Goal: Task Accomplishment & Management: Use online tool/utility

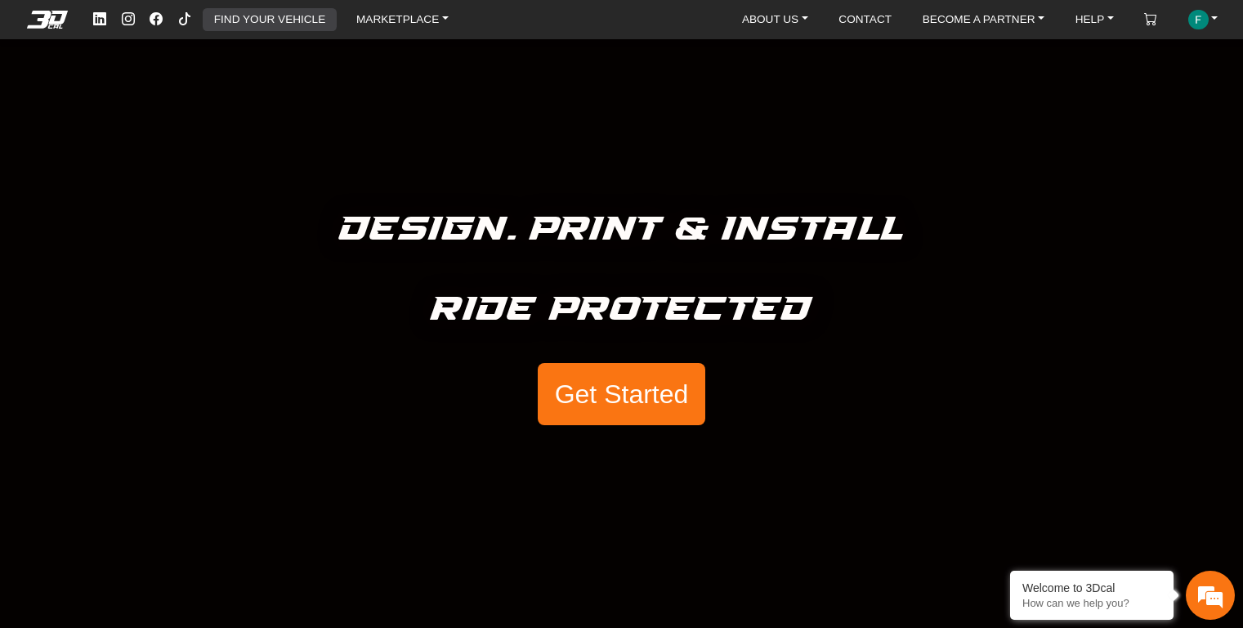
click at [319, 20] on link "FIND YOUR VEHICLE" at bounding box center [270, 19] width 124 height 23
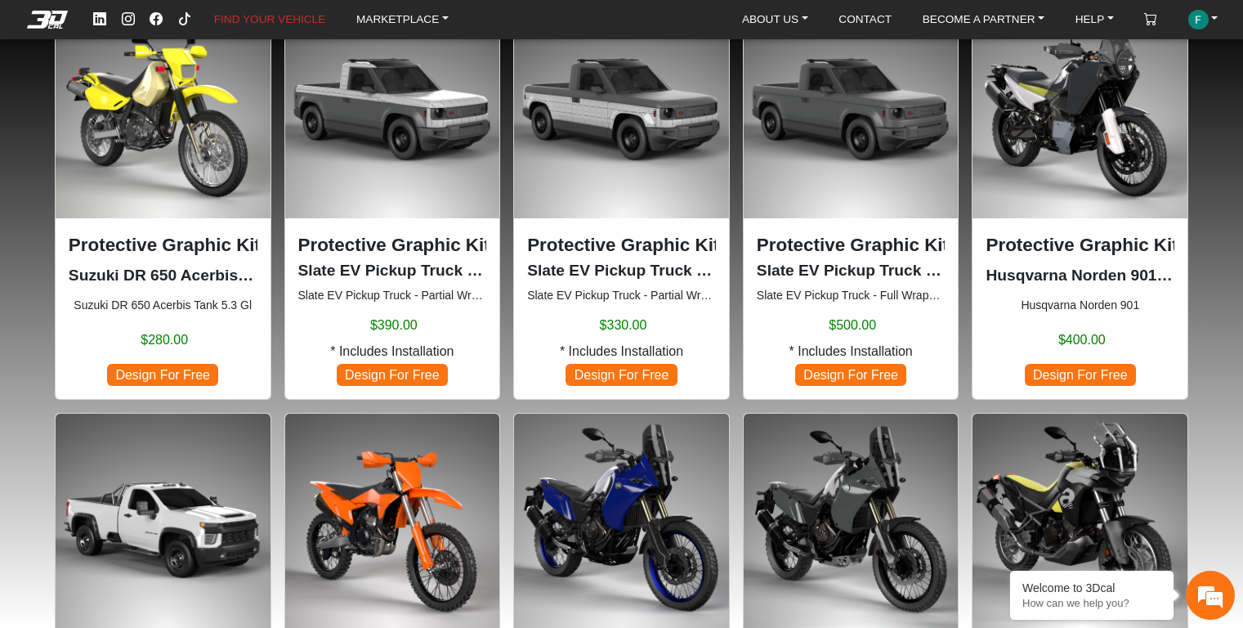
scroll to position [818, 0]
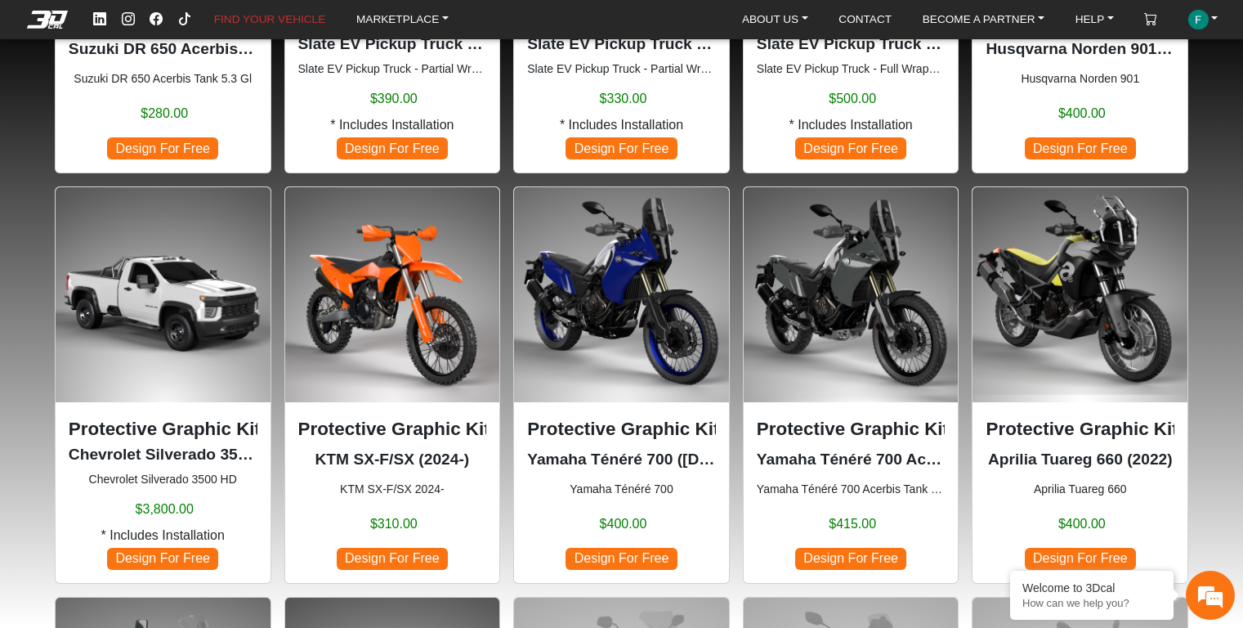
click at [598, 281] on img at bounding box center [621, 294] width 215 height 215
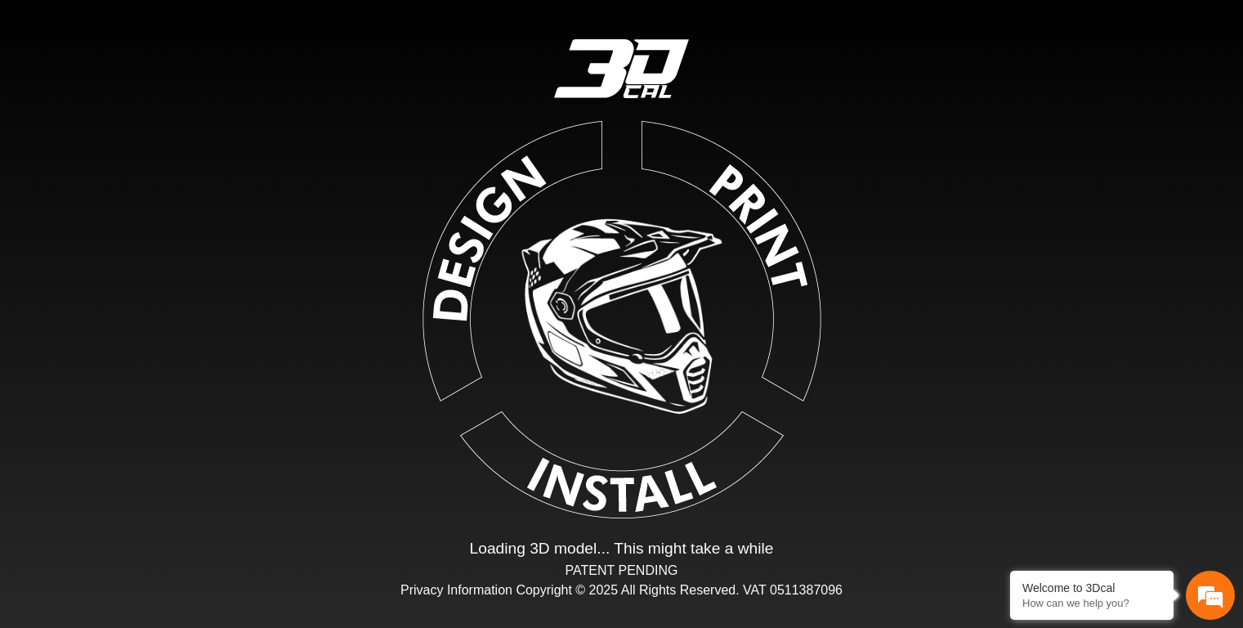
type input "*"
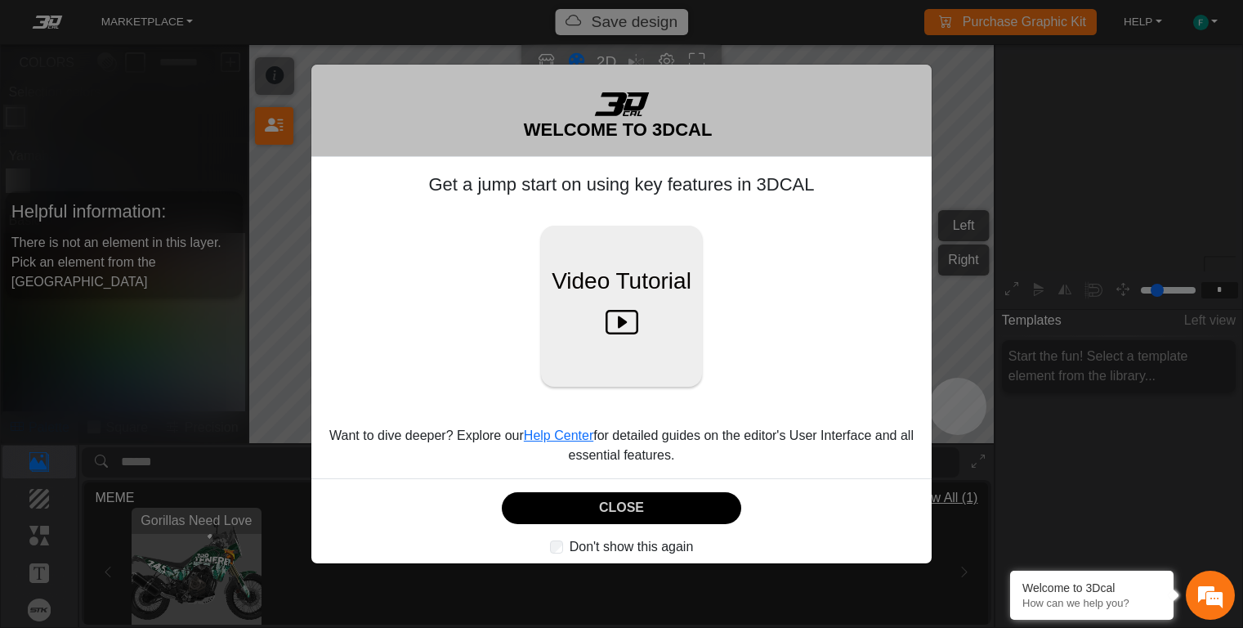
scroll to position [193, 185]
click at [952, 109] on div "WELCOME TO 3DCAL Get a jump start on using key features in 3DCAL Video Tutorial…" at bounding box center [621, 314] width 1243 height 628
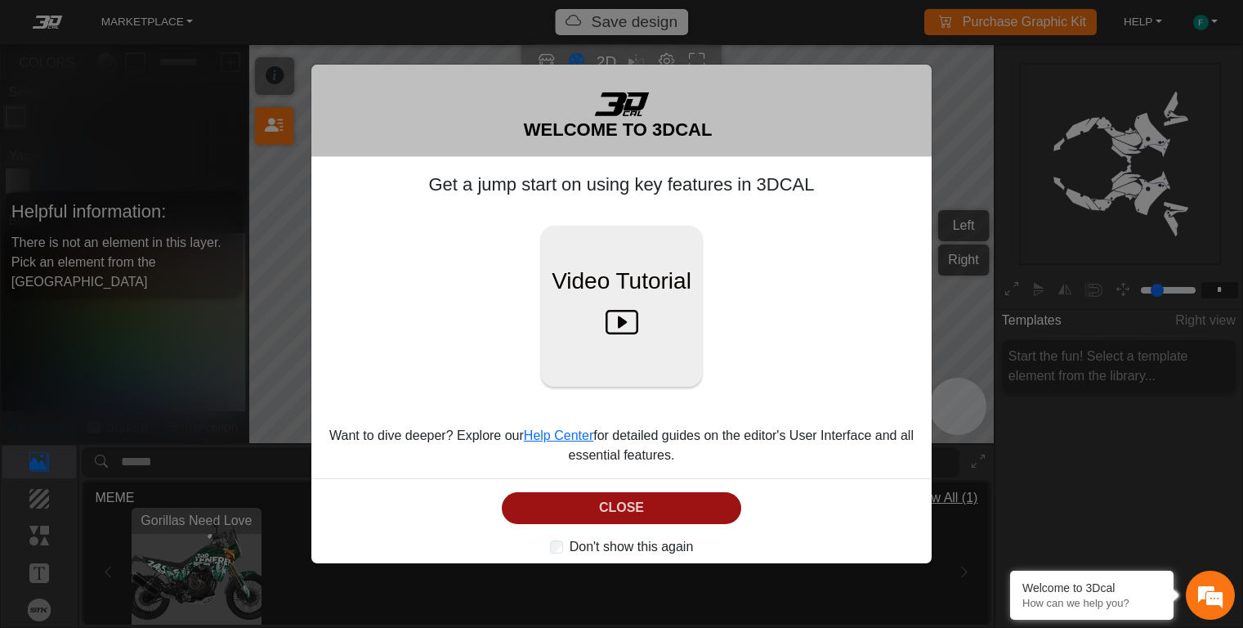
click at [709, 513] on button "CLOSE" at bounding box center [622, 508] width 240 height 32
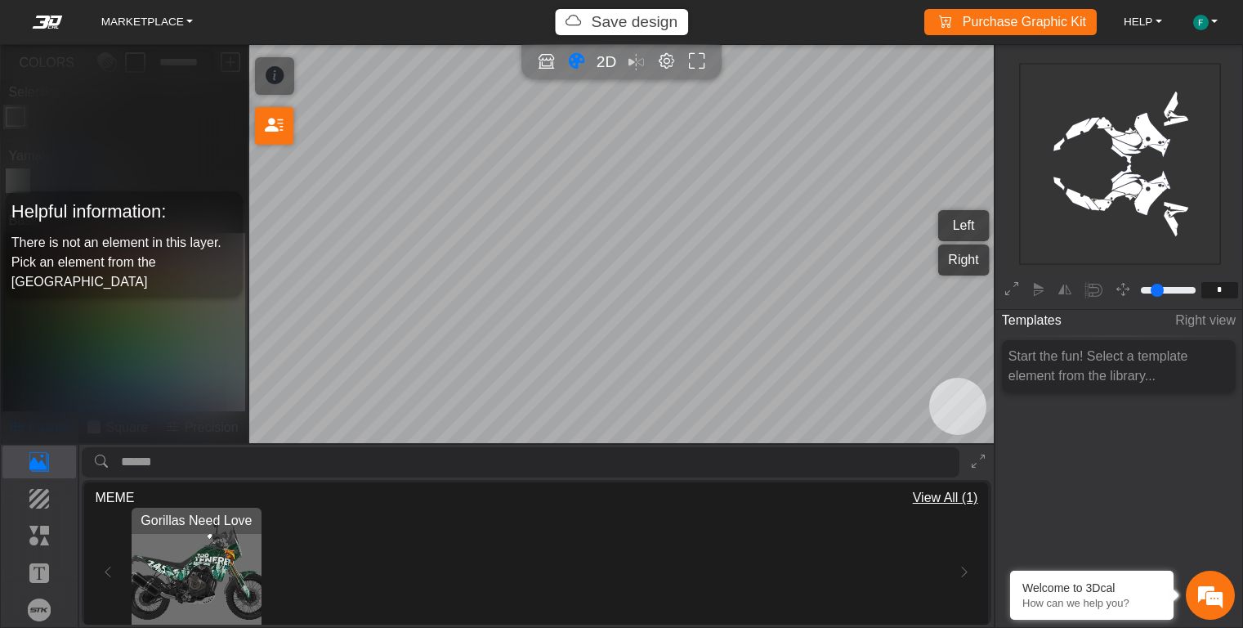
click at [1150, 128] on rect at bounding box center [1120, 164] width 201 height 201
click at [937, 498] on span "View All (1)" at bounding box center [945, 498] width 65 height 20
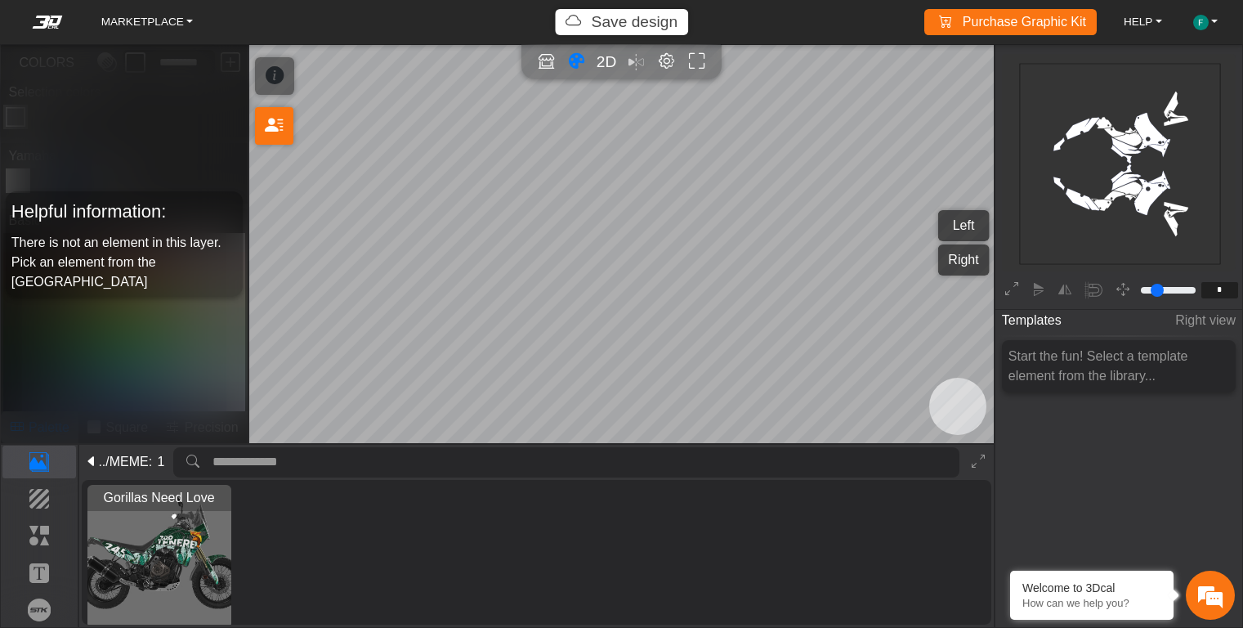
click at [87, 455] on icon at bounding box center [91, 462] width 13 height 20
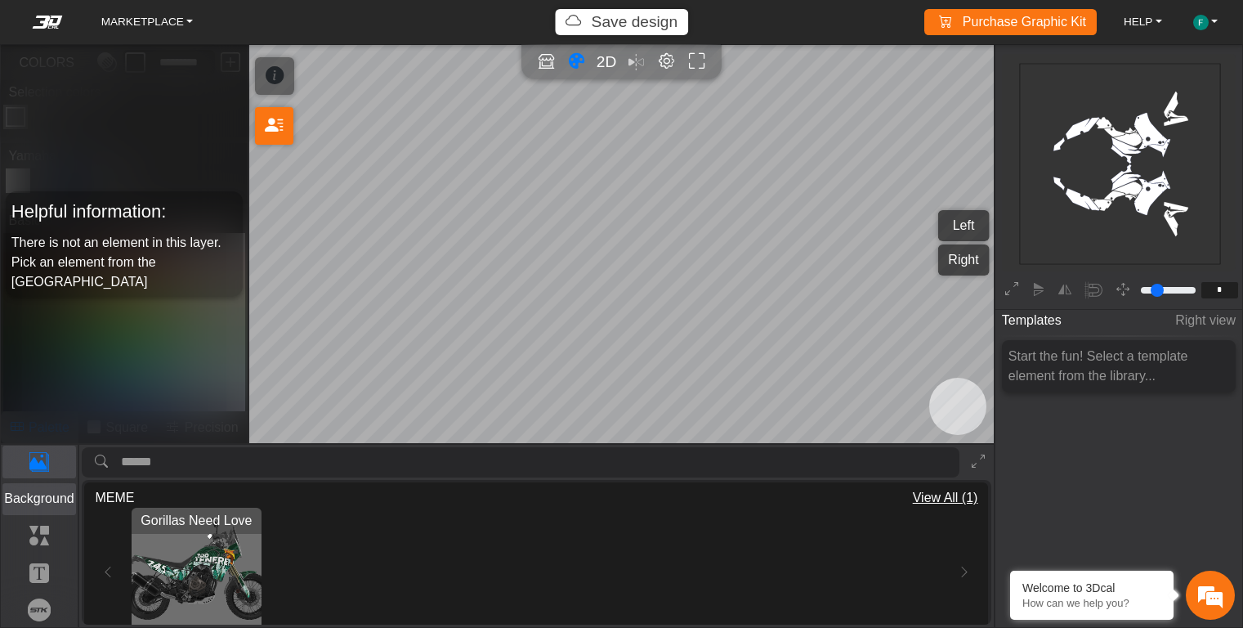
click at [47, 495] on p "Background" at bounding box center [39, 499] width 73 height 20
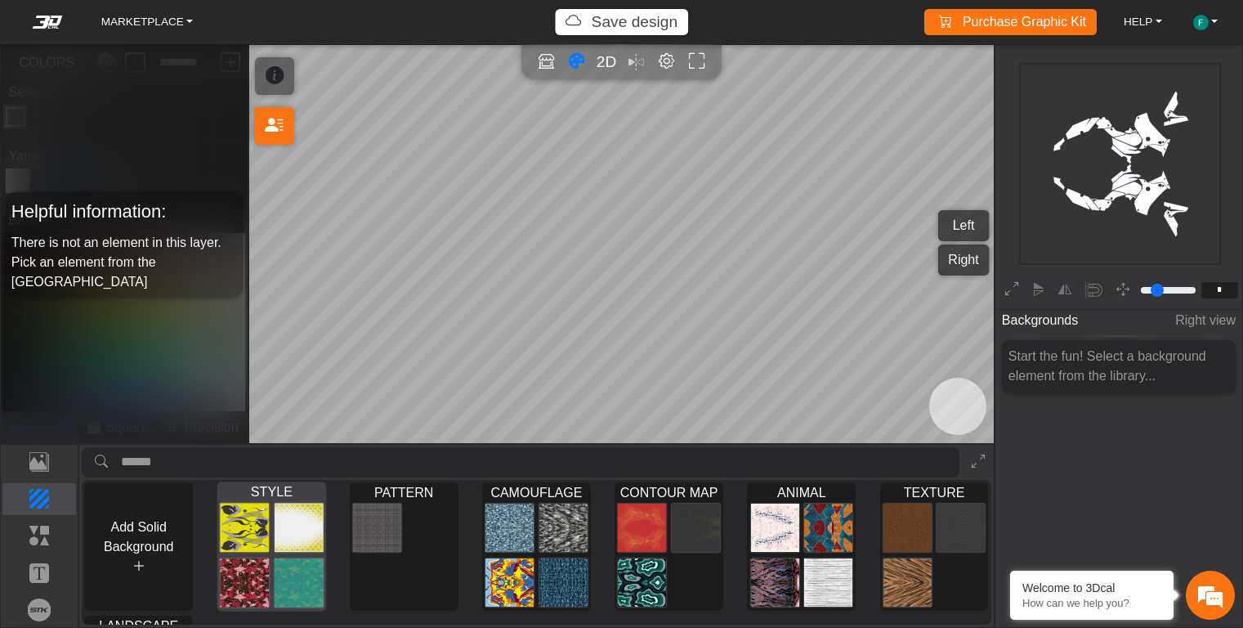
click at [281, 519] on img at bounding box center [298, 528] width 49 height 50
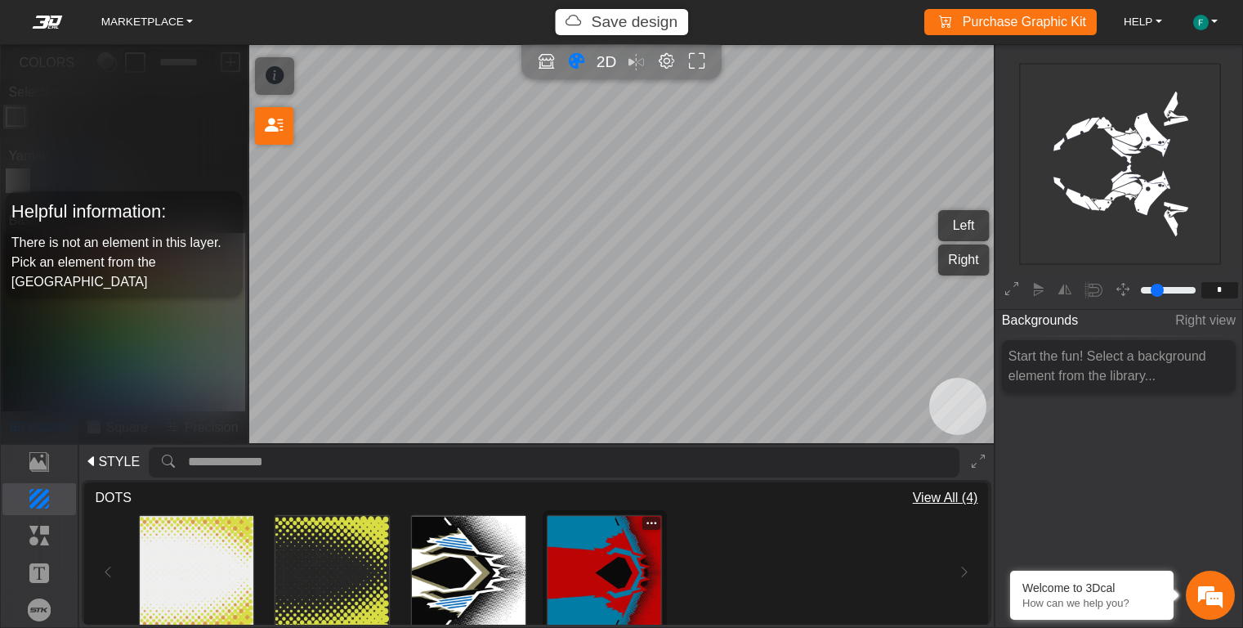
click at [662, 559] on div "Loading..." at bounding box center [605, 572] width 124 height 124
click at [604, 580] on img at bounding box center [605, 573] width 114 height 114
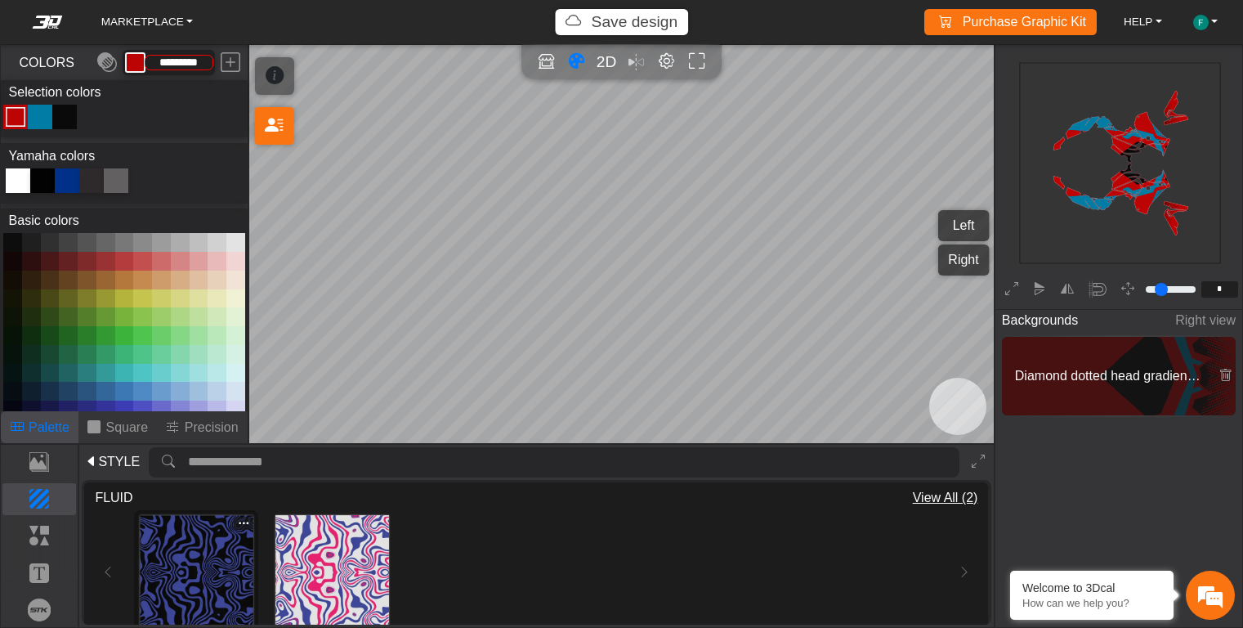
type input "*********"
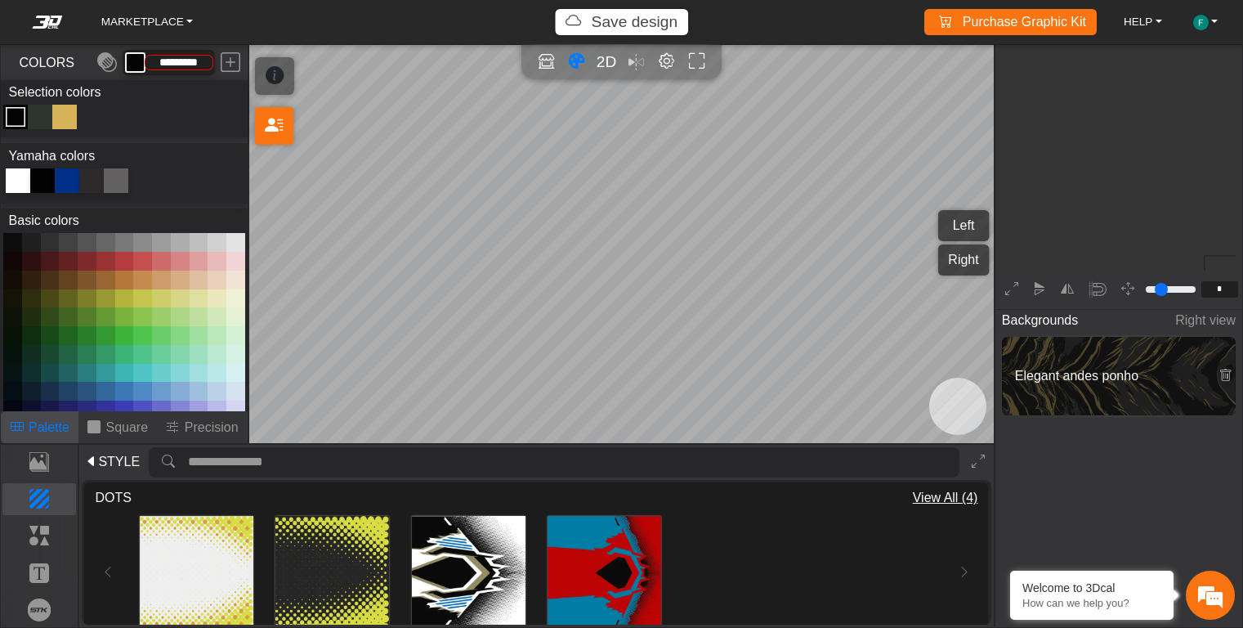
scroll to position [193, 185]
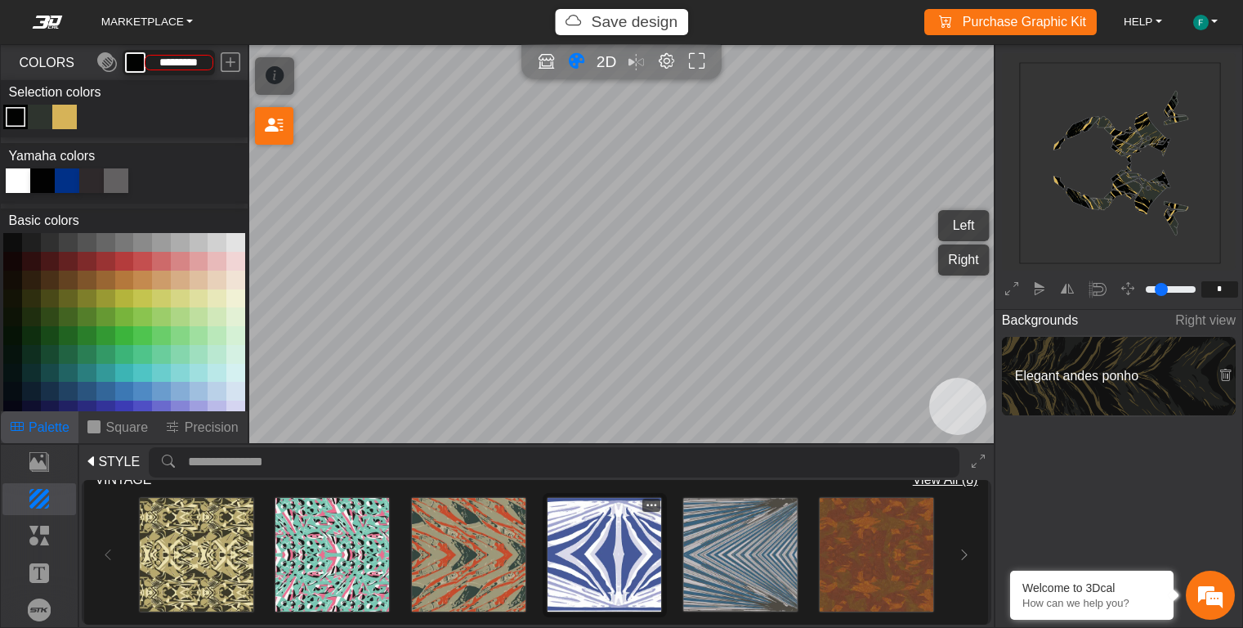
click at [594, 538] on img at bounding box center [605, 555] width 114 height 114
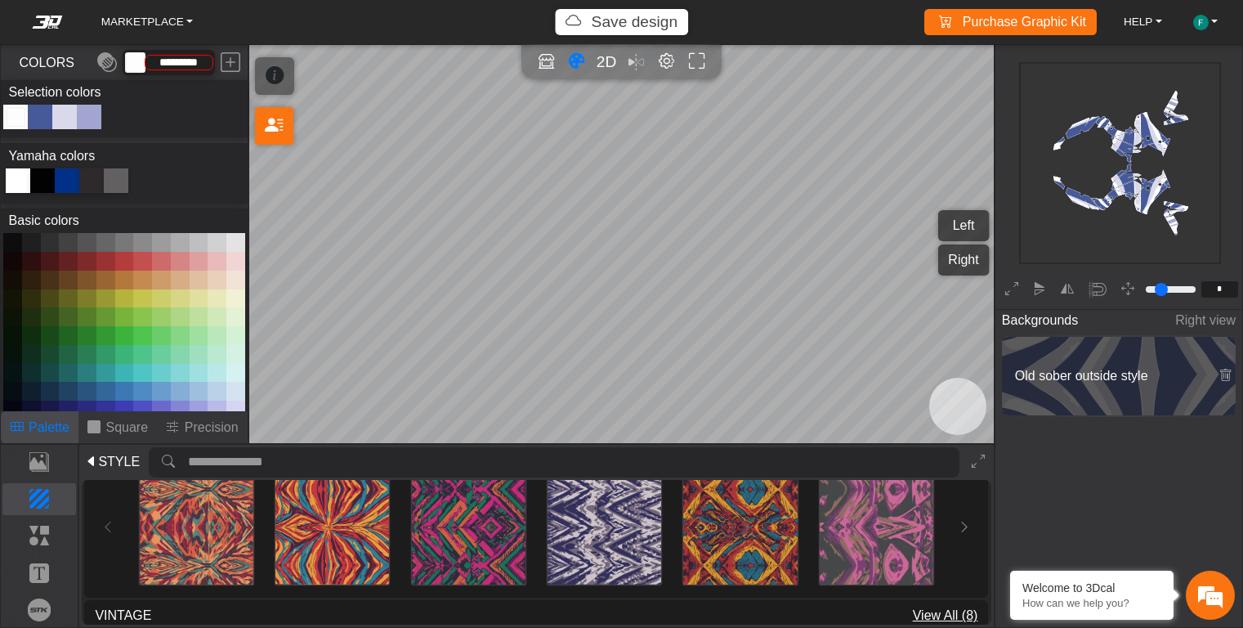
scroll to position [1160, 0]
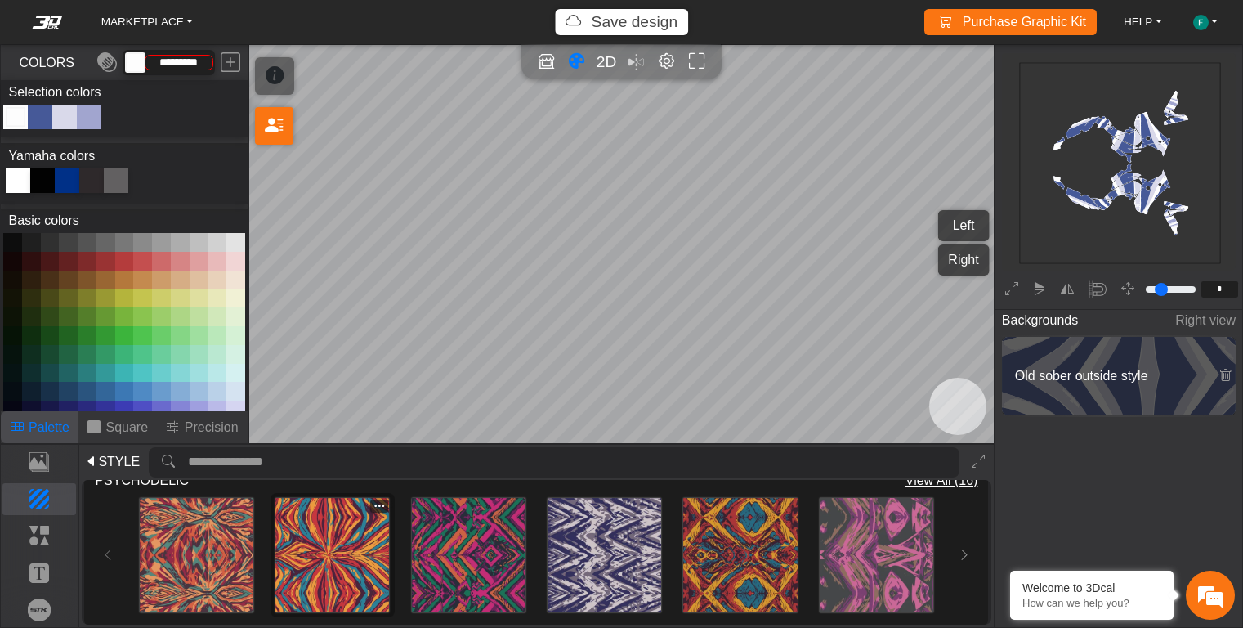
click at [333, 540] on img at bounding box center [333, 555] width 114 height 114
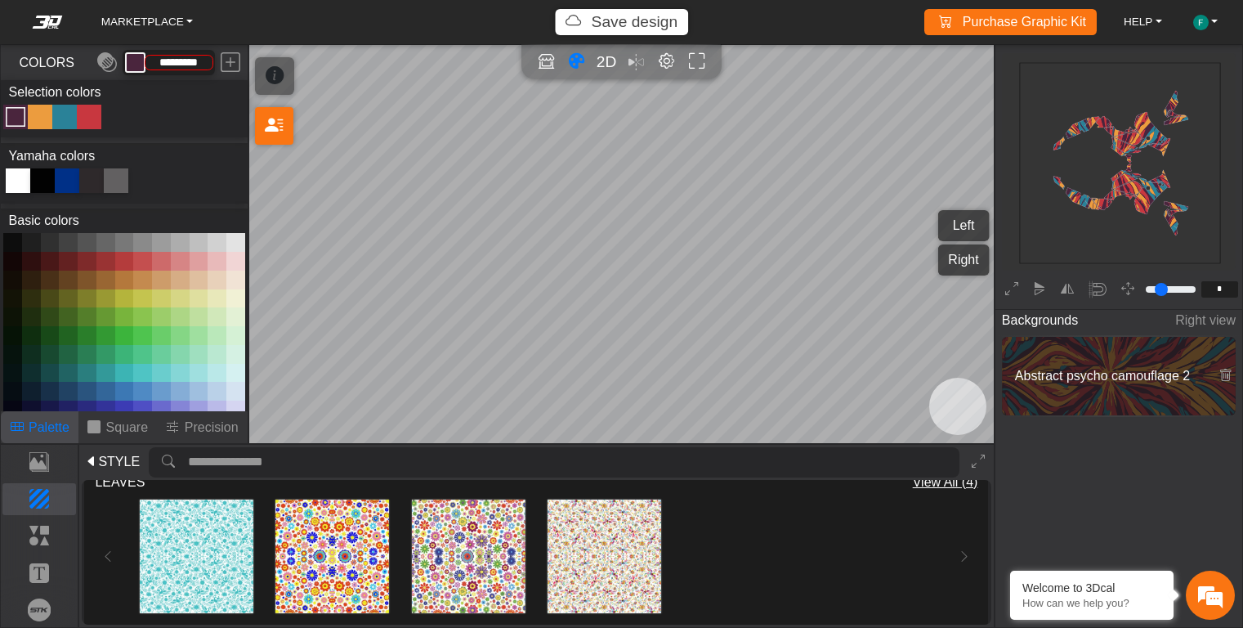
scroll to position [179, 0]
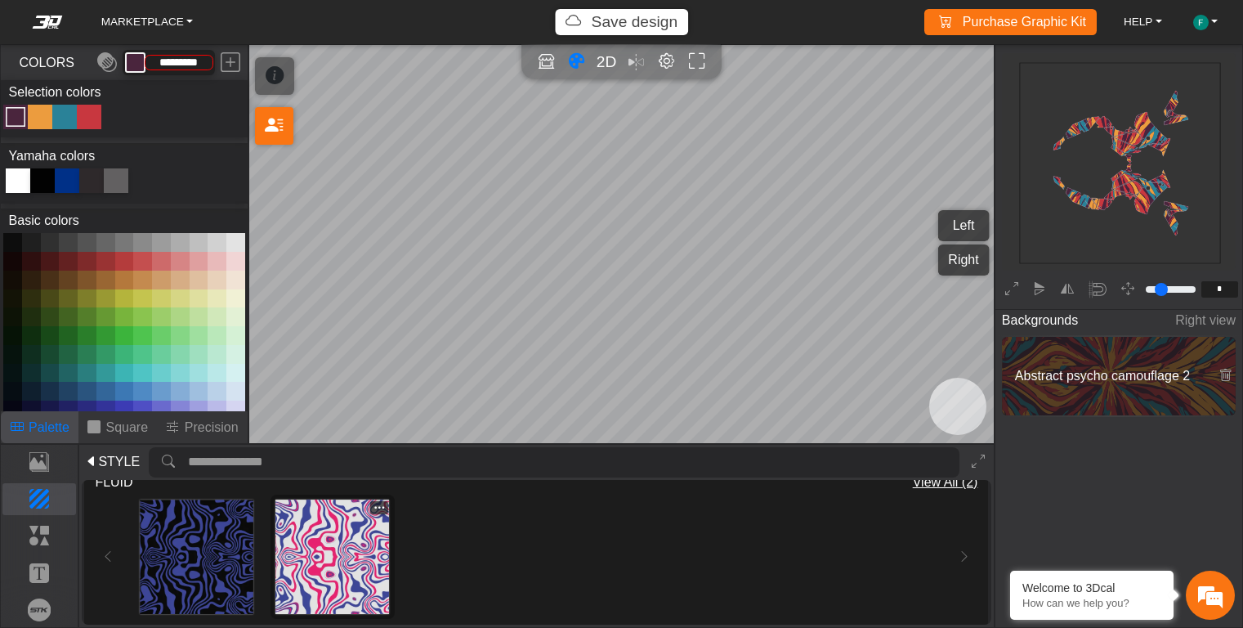
click at [320, 553] on img at bounding box center [333, 557] width 114 height 114
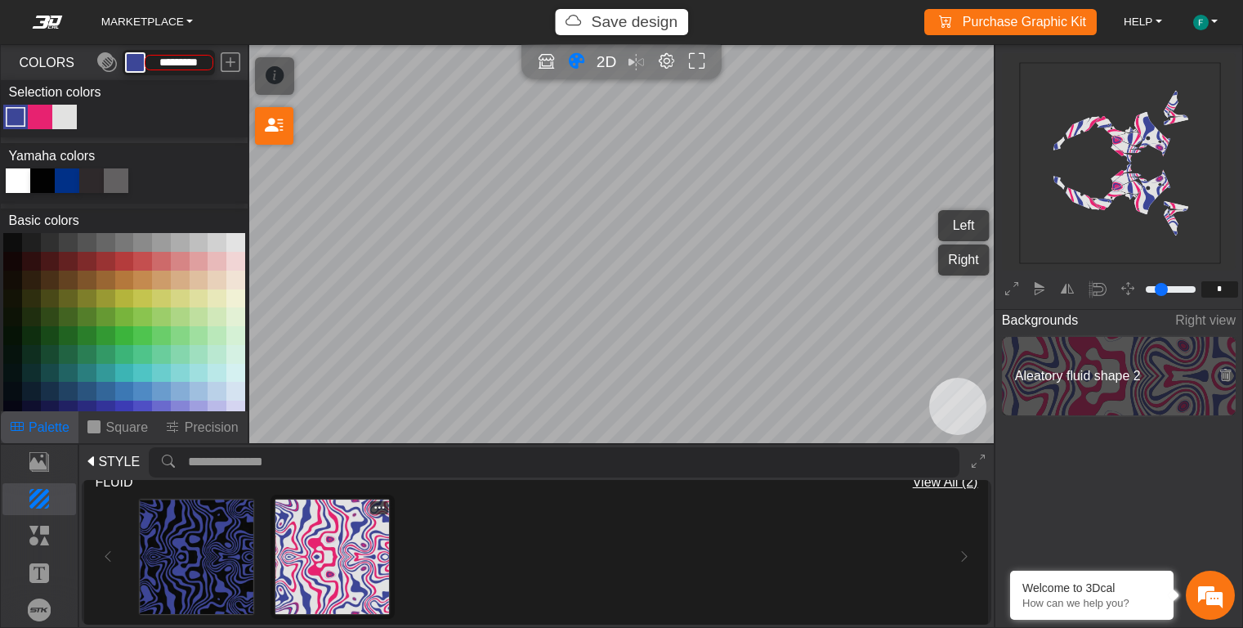
click at [374, 504] on icon at bounding box center [379, 507] width 11 height 11
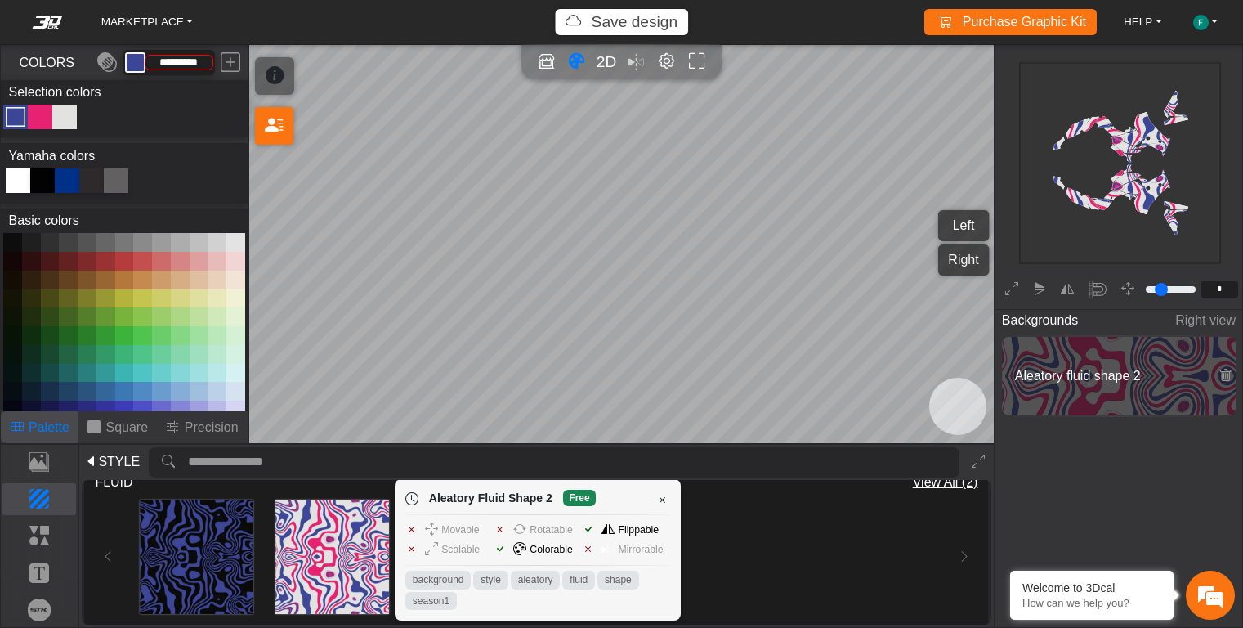
click at [423, 528] on div "Movable" at bounding box center [449, 530] width 88 height 20
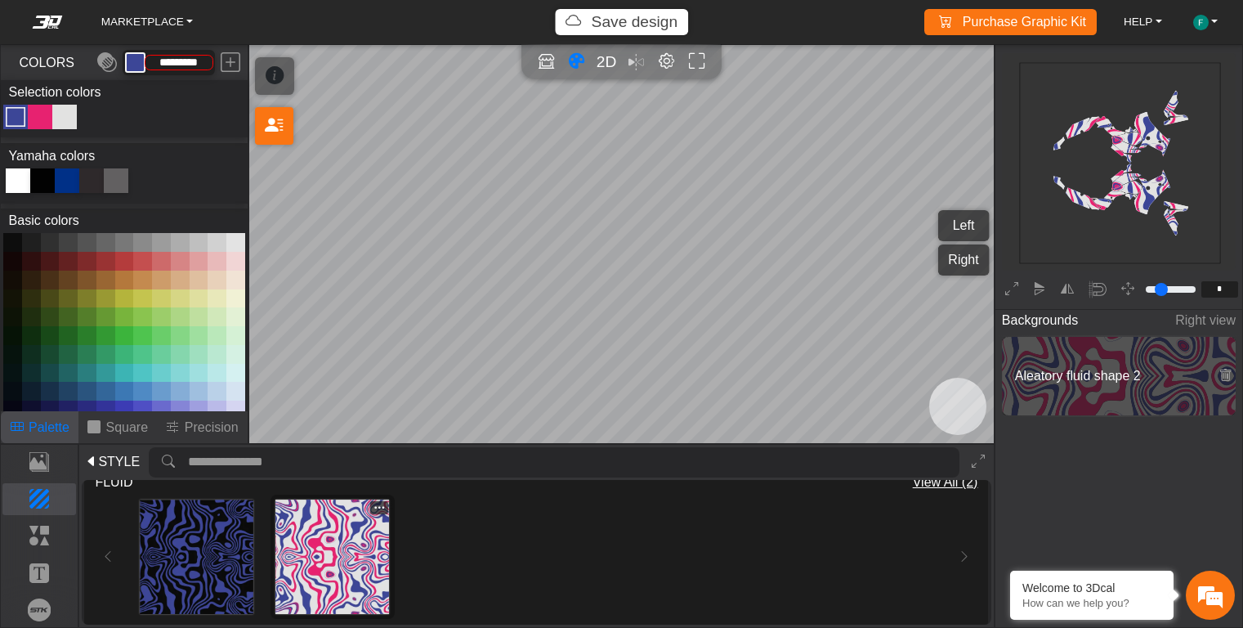
click at [375, 505] on icon at bounding box center [379, 507] width 11 height 11
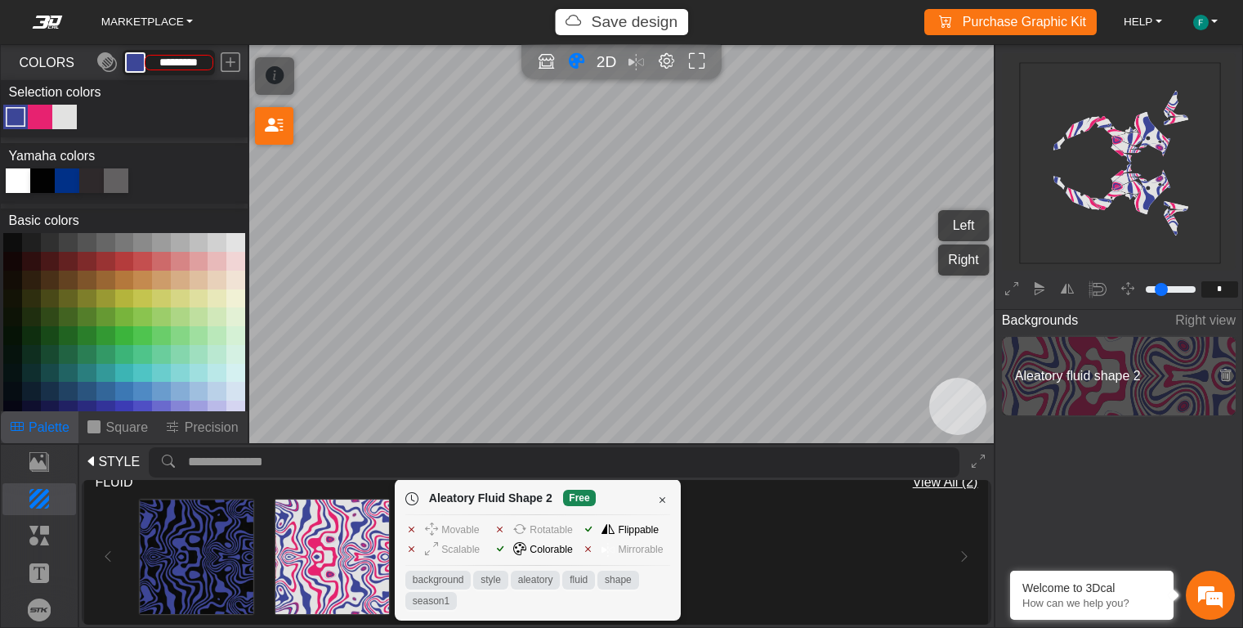
click at [174, 151] on div "Yamaha colors" at bounding box center [124, 155] width 247 height 25
click at [38, 117] on div "Color Toggle" at bounding box center [40, 117] width 20 height 20
click at [89, 258] on button at bounding box center [87, 261] width 19 height 19
type input "*********"
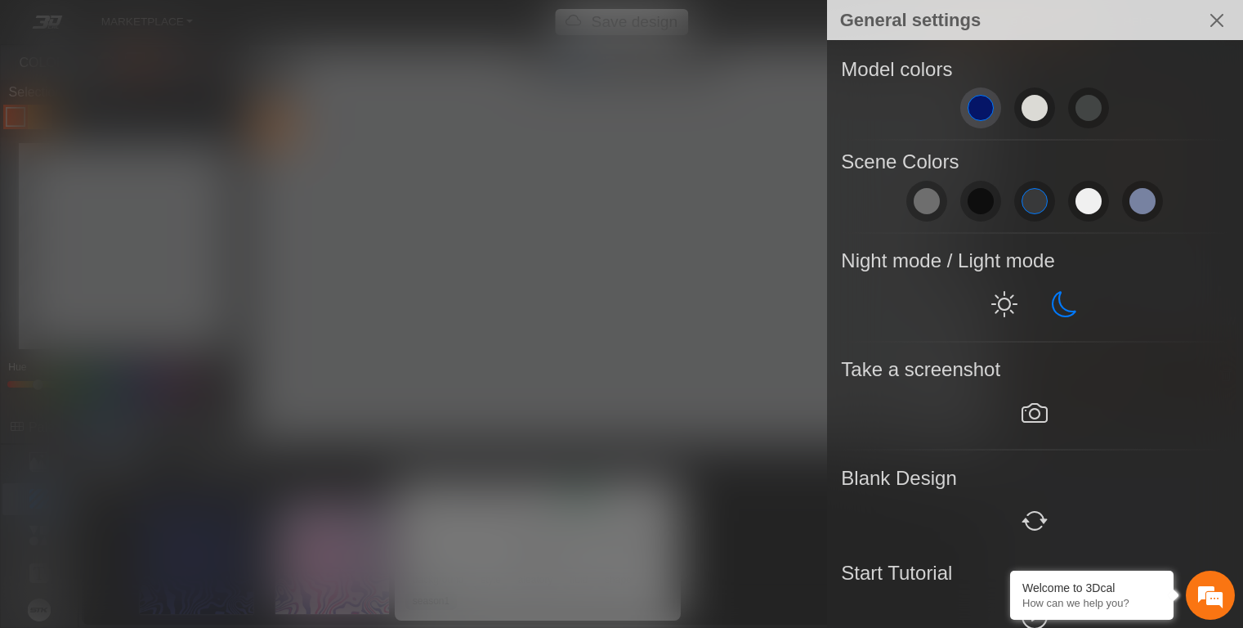
click at [974, 119] on span at bounding box center [981, 108] width 26 height 26
click at [702, 104] on div at bounding box center [621, 314] width 1243 height 628
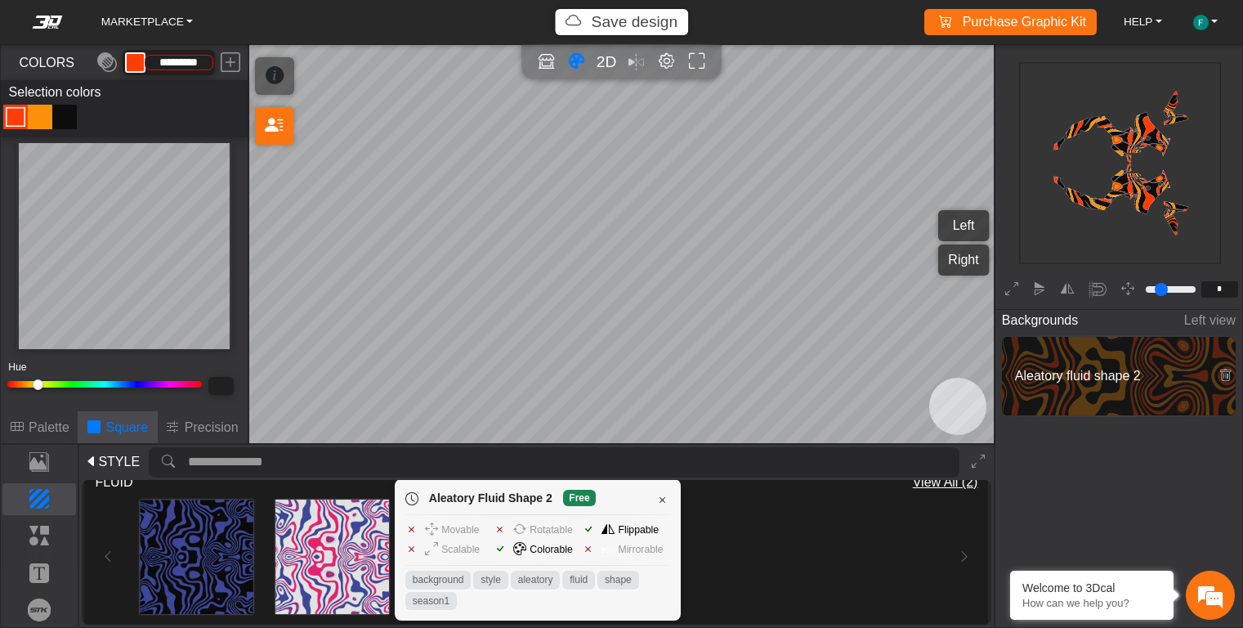
click at [741, 536] on div "Loading... Loading..." at bounding box center [536, 556] width 831 height 129
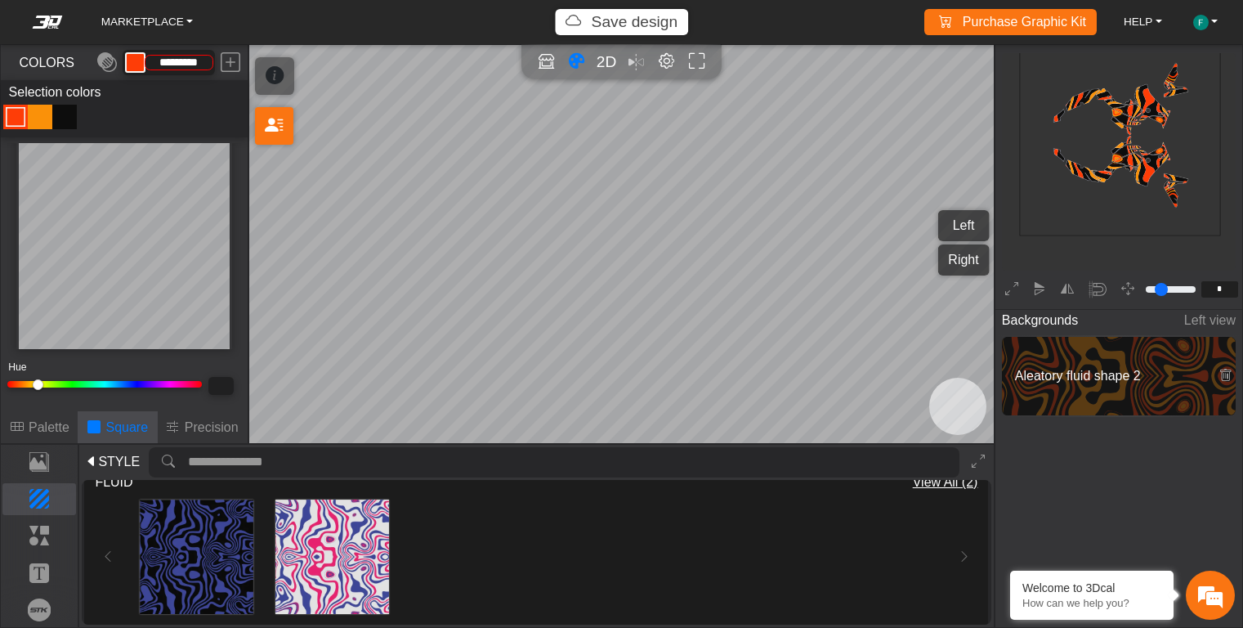
scroll to position [193, 185]
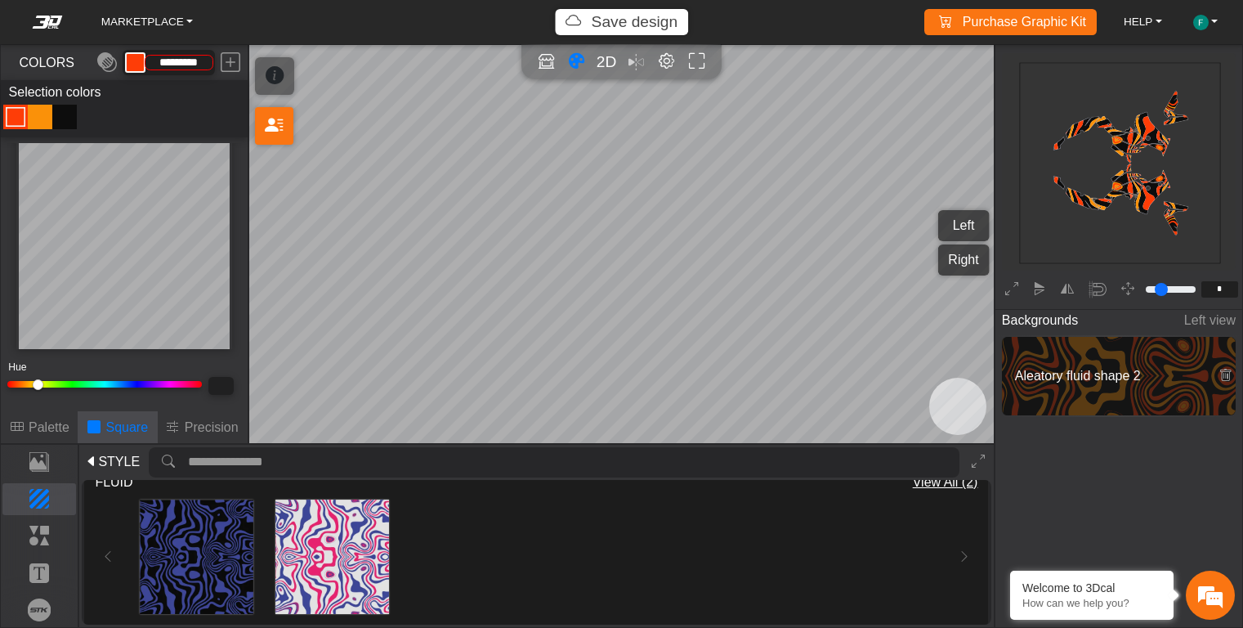
click at [1145, 197] on icon at bounding box center [1120, 163] width 144 height 152
type input "**"
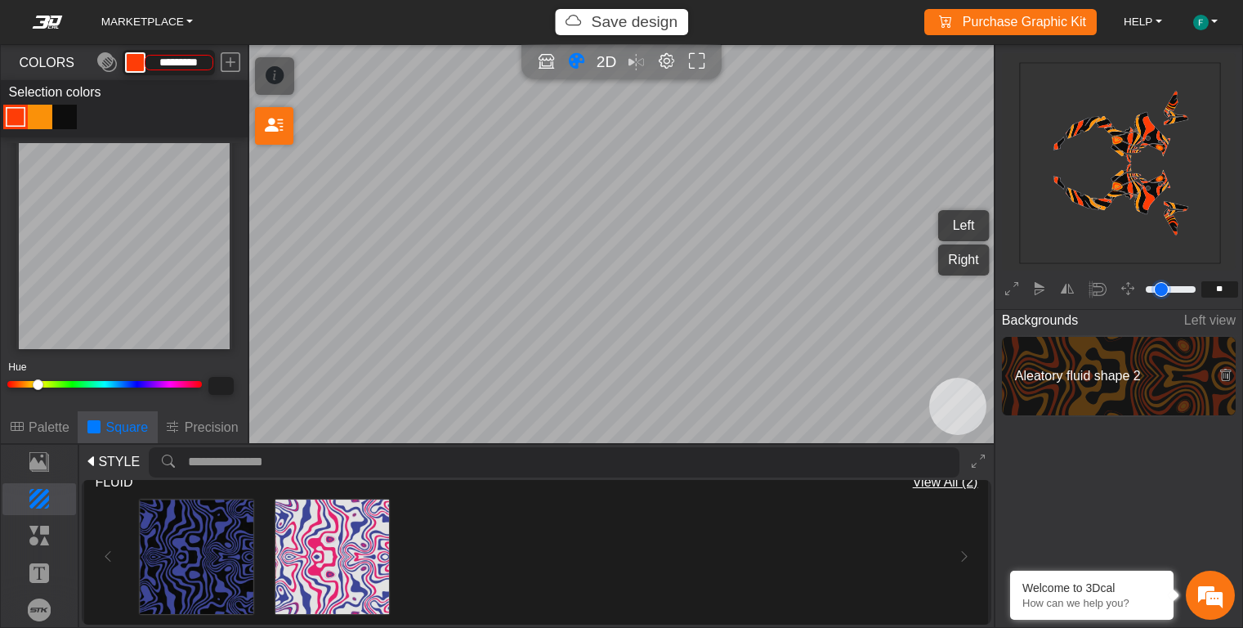
type input "**"
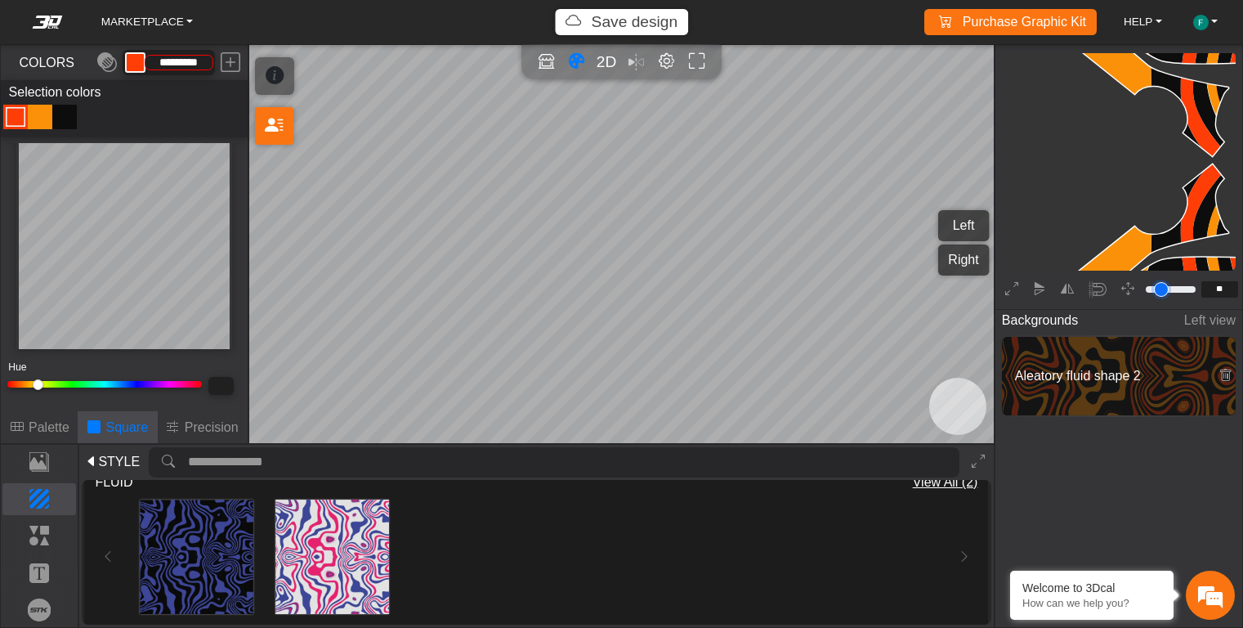
type input "**"
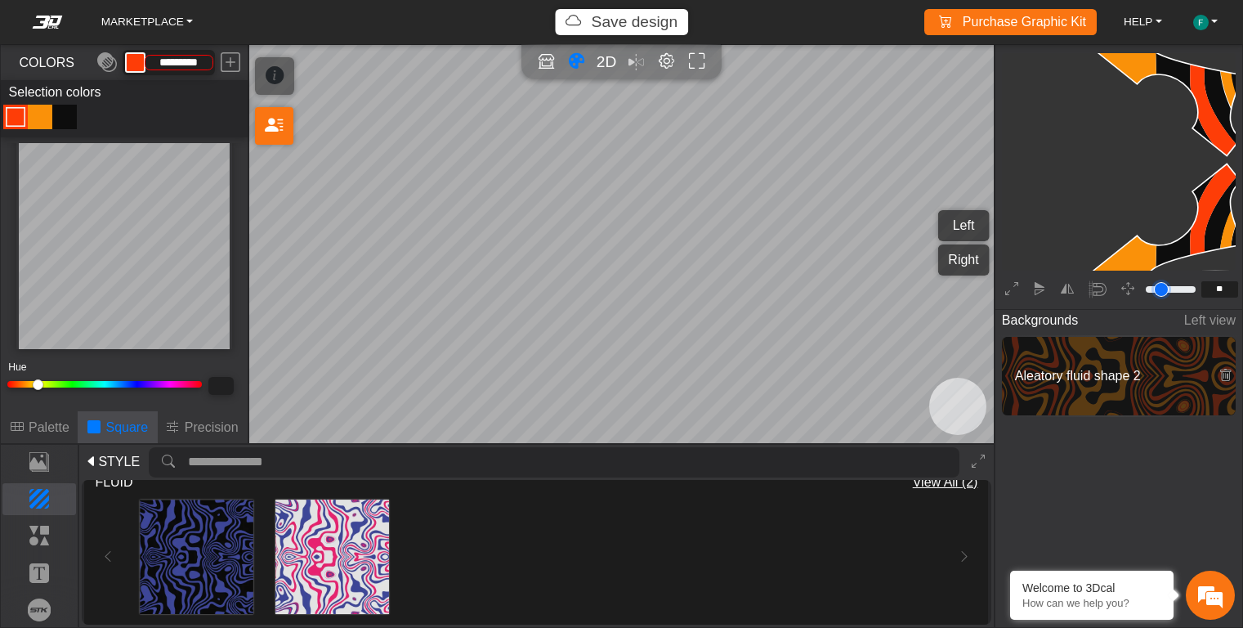
type input "**"
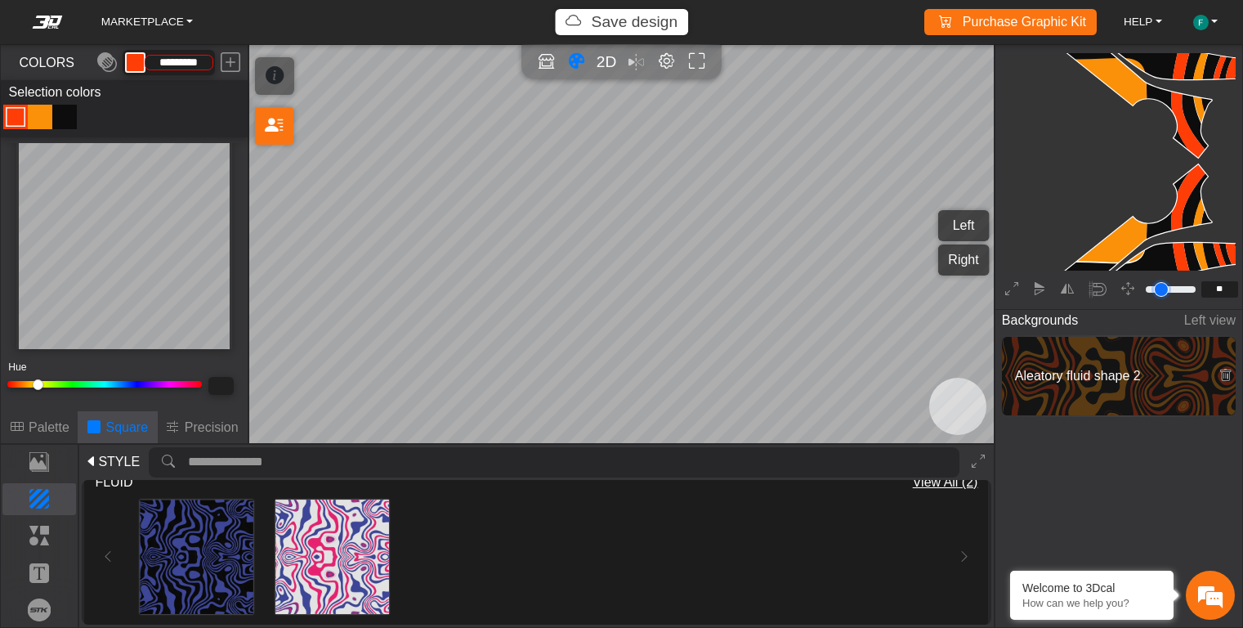
type input "**"
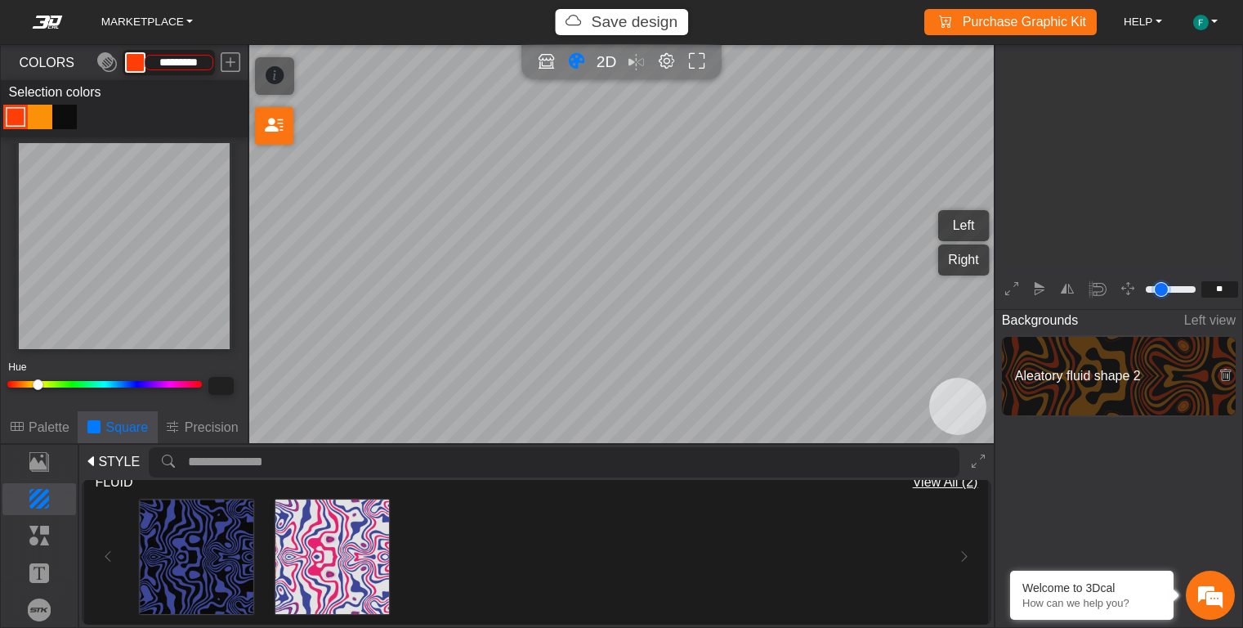
type input "**"
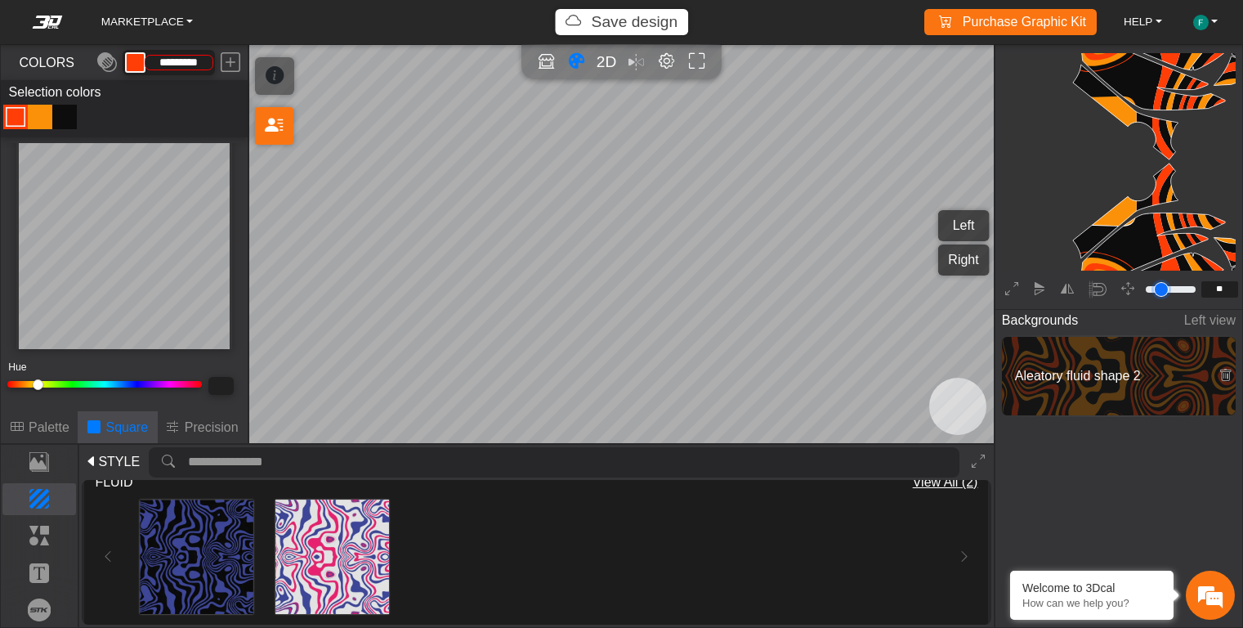
type input "**"
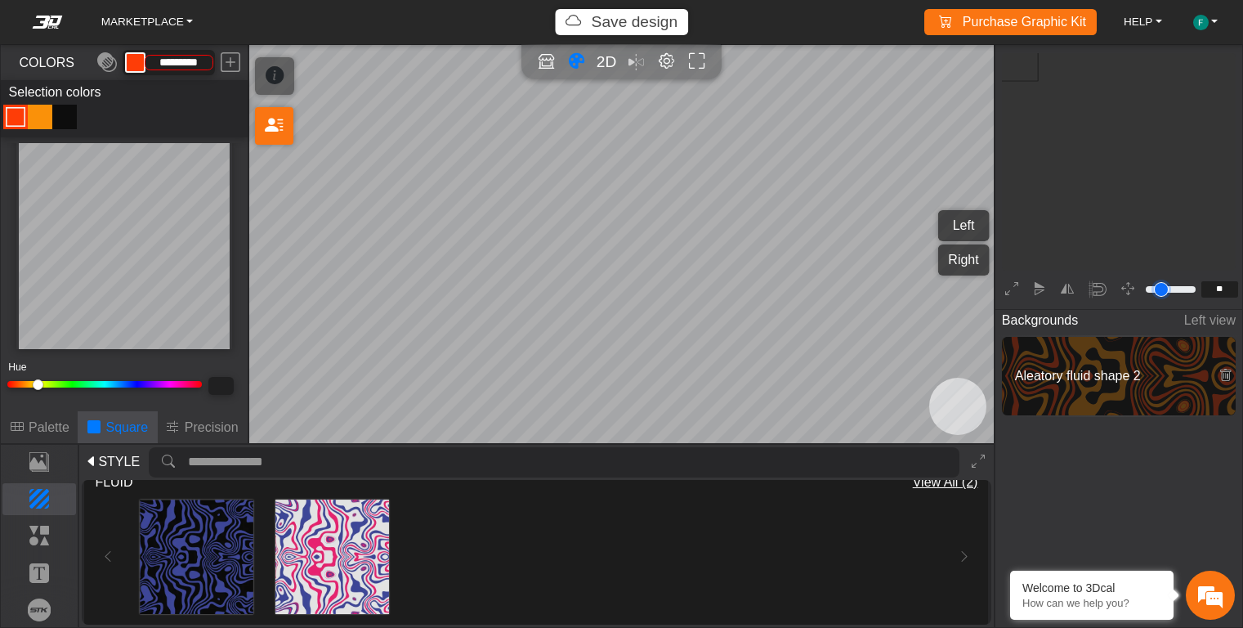
scroll to position [978, 970]
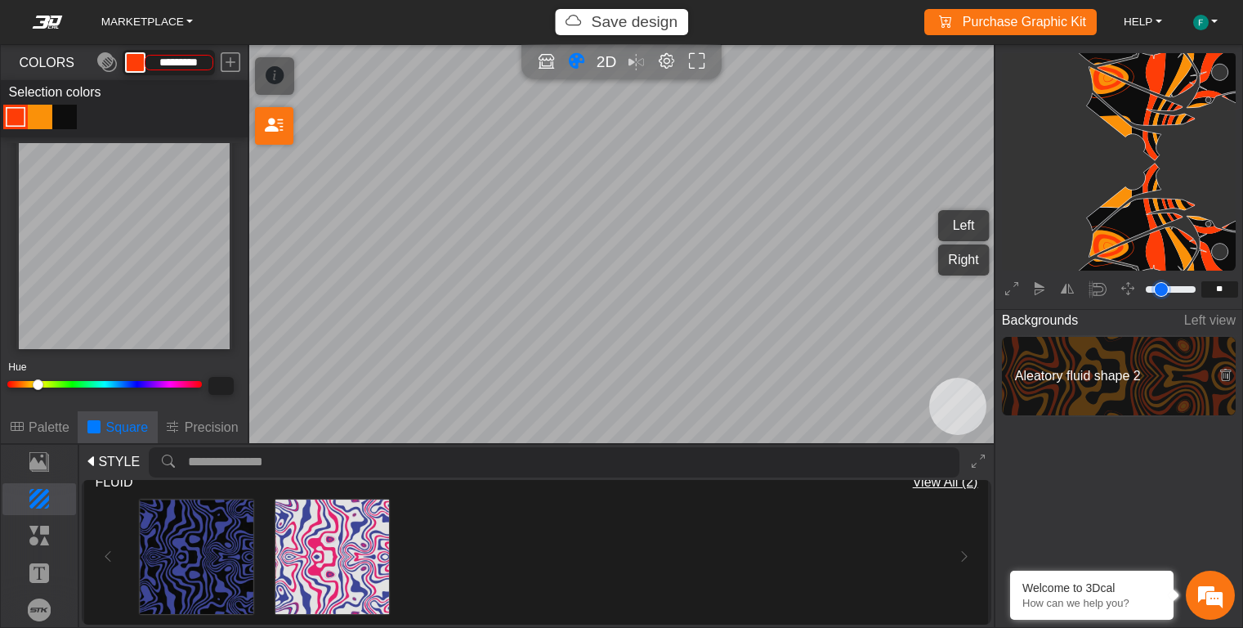
click at [1154, 291] on input "range" at bounding box center [1171, 290] width 55 height 20
drag, startPoint x: 1176, startPoint y: 155, endPoint x: 1110, endPoint y: 144, distance: 67.1
click at [1110, 143] on icon "background_wire_template_bg" at bounding box center [1119, 162] width 2170 height 2170
click at [1145, 157] on icon "background_wire_template_bg" at bounding box center [1119, 162] width 2170 height 2170
click at [1167, 142] on icon "background_wire_template_bg" at bounding box center [1119, 162] width 2170 height 2170
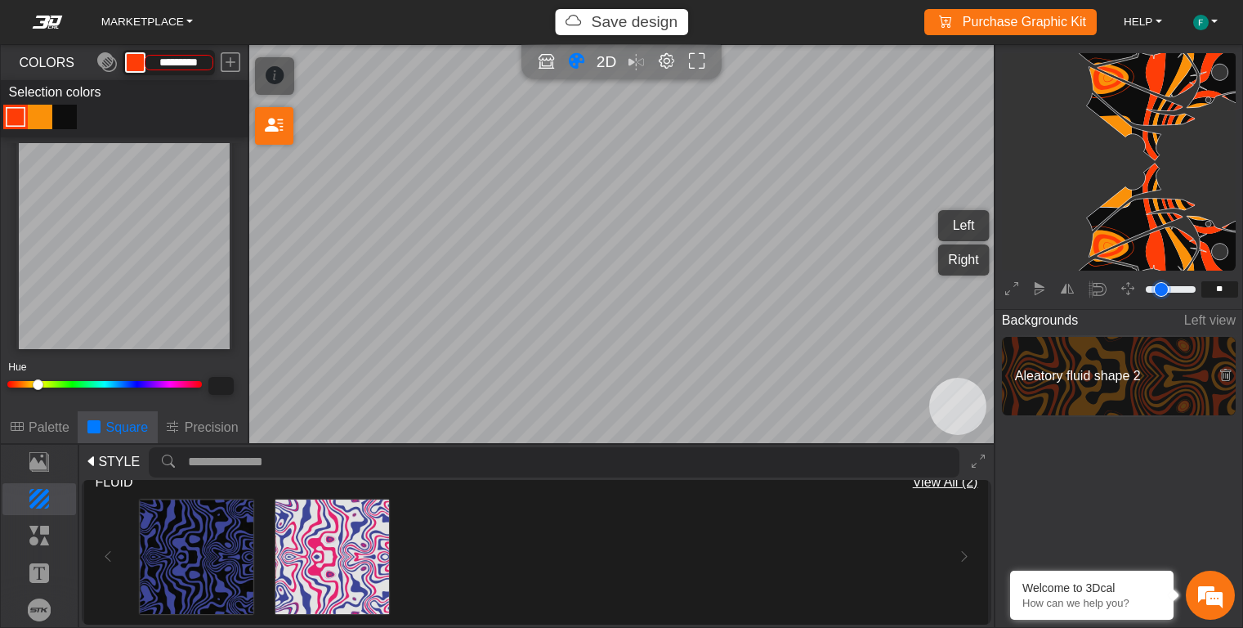
click at [1151, 144] on icon at bounding box center [1117, 162] width 519 height 547
click at [1152, 144] on icon at bounding box center [1117, 162] width 519 height 547
click at [1162, 110] on icon at bounding box center [1117, 162] width 519 height 547
click at [1172, 91] on icon at bounding box center [1150, 161] width 92 height 547
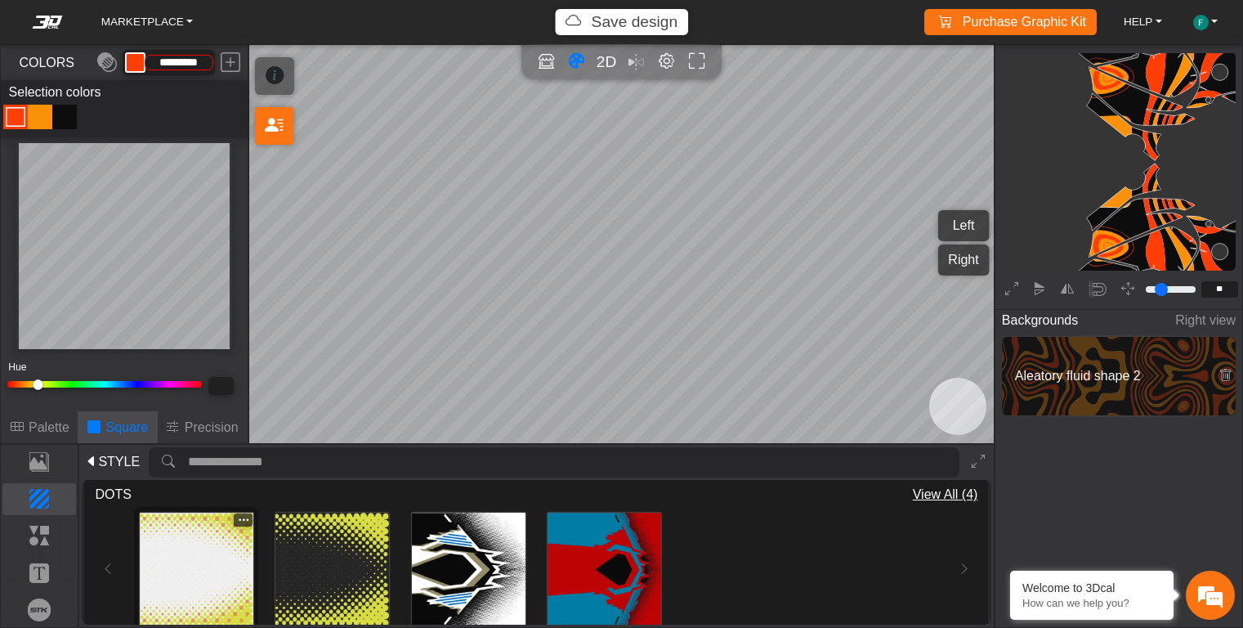
scroll to position [0, 0]
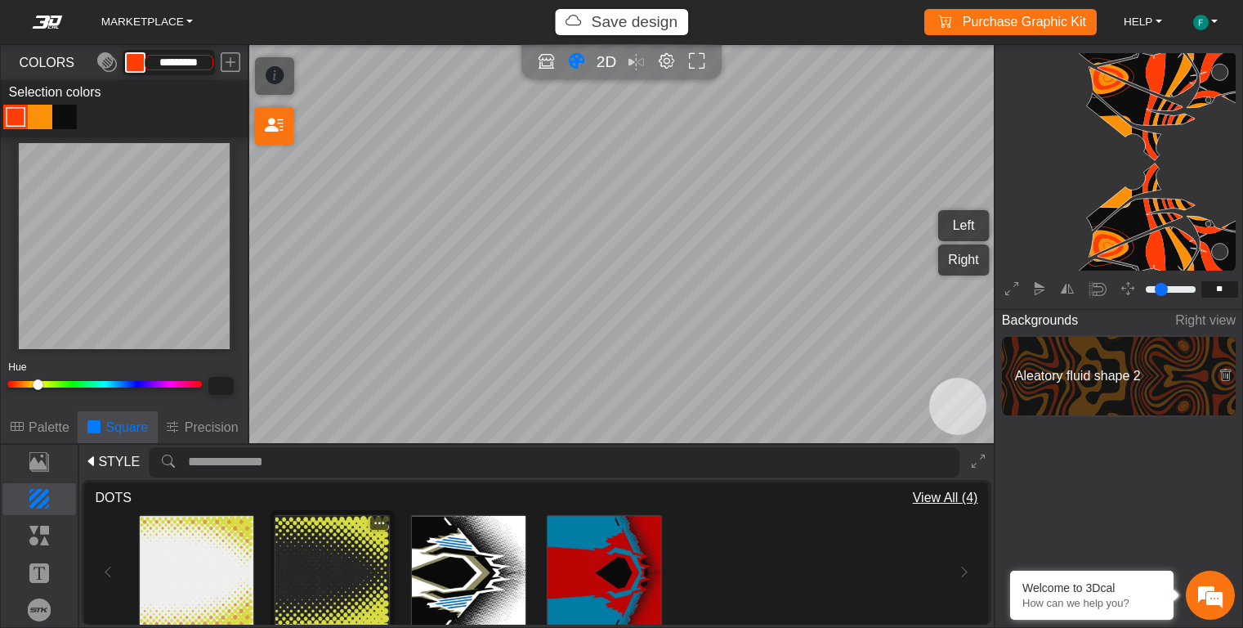
click at [369, 577] on img at bounding box center [333, 573] width 114 height 114
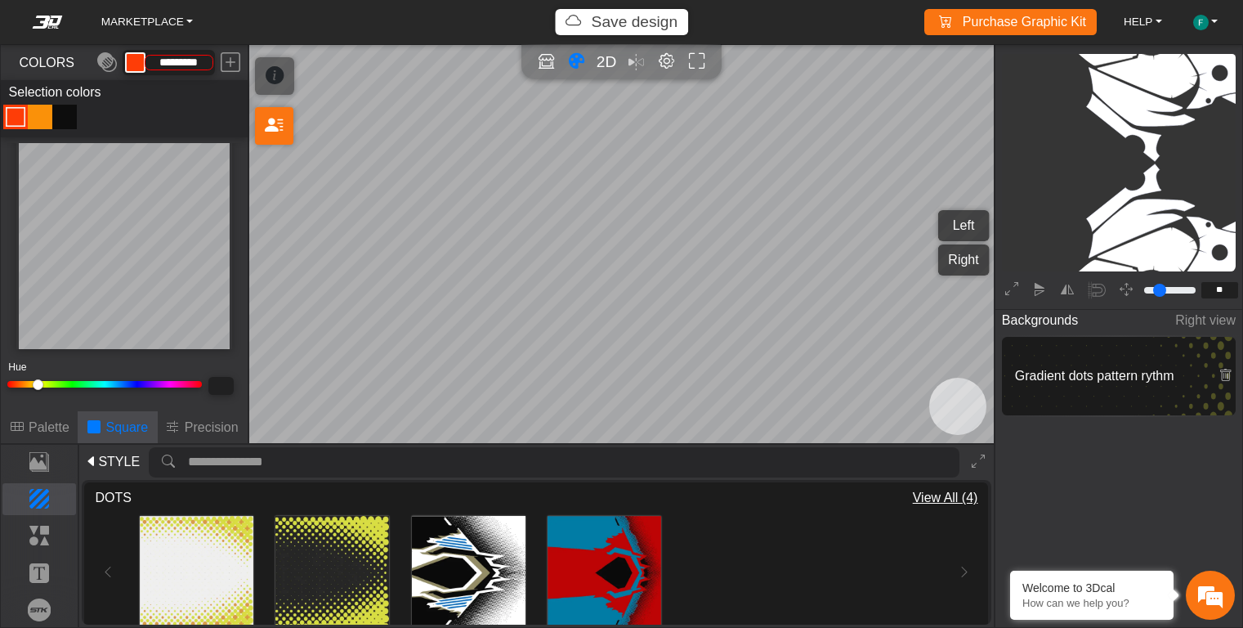
type input "*"
type input "*********"
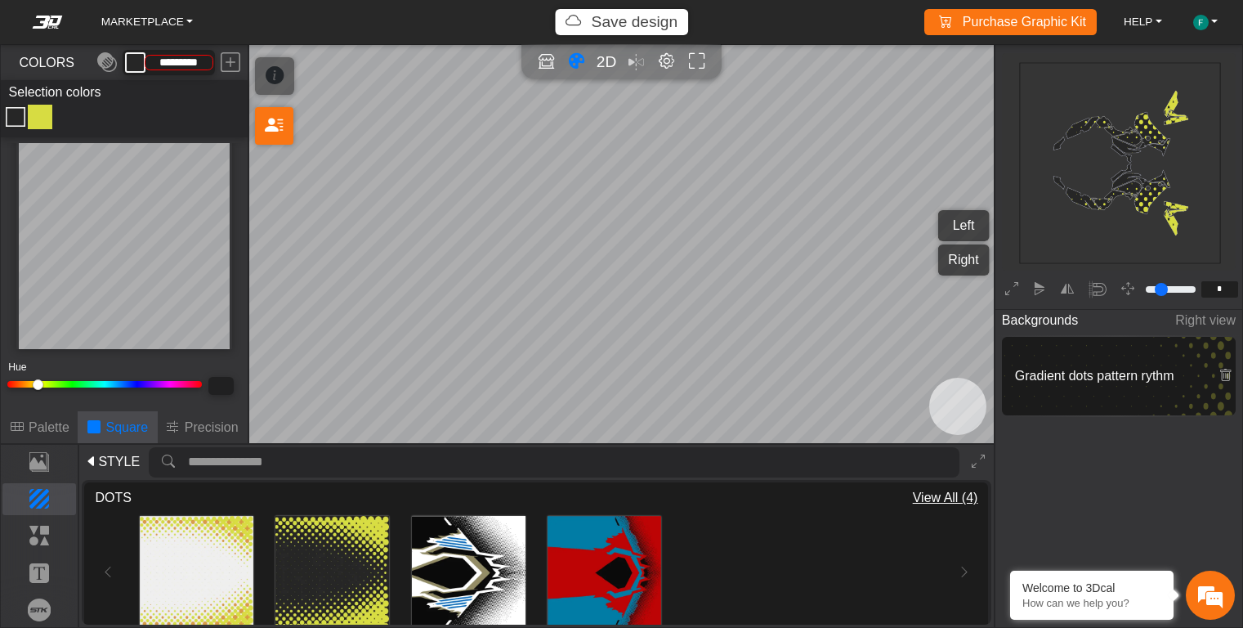
click at [100, 455] on span "STYLE" at bounding box center [119, 462] width 42 height 20
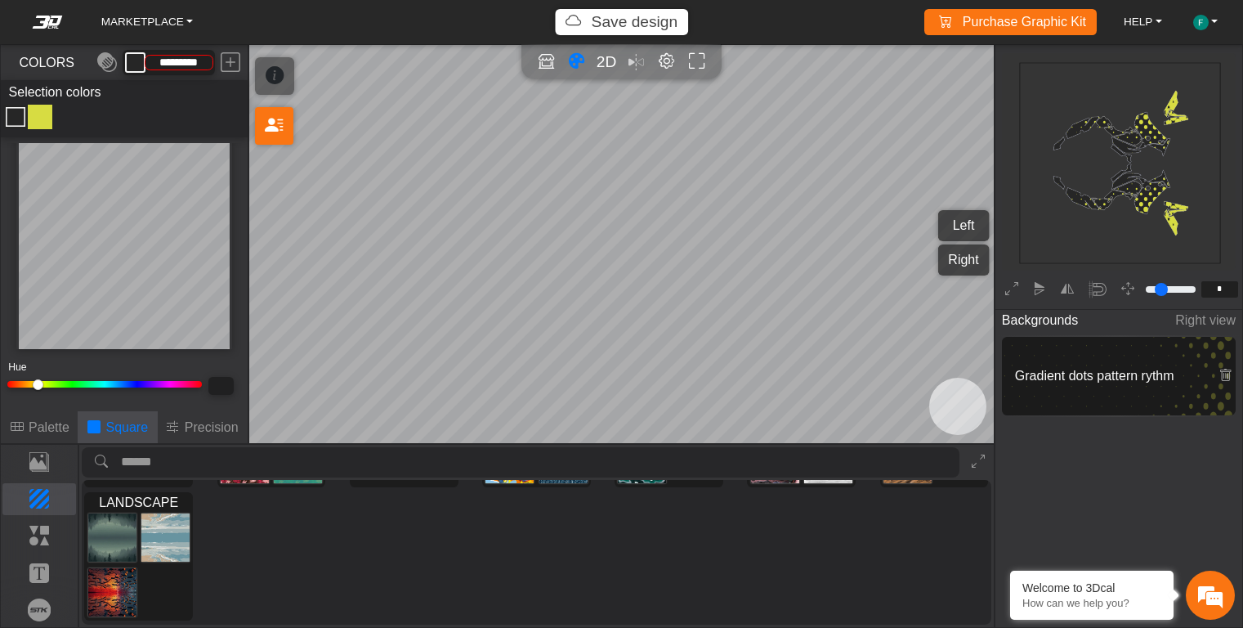
scroll to position [0, 0]
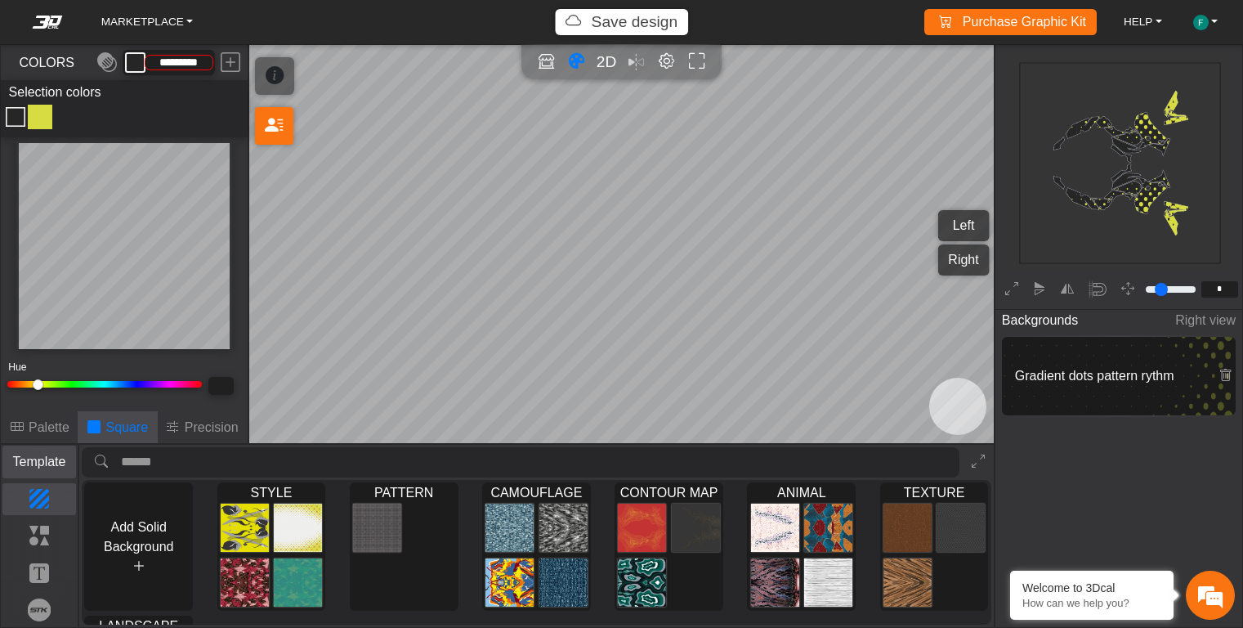
click at [51, 471] on p "Template" at bounding box center [39, 462] width 73 height 20
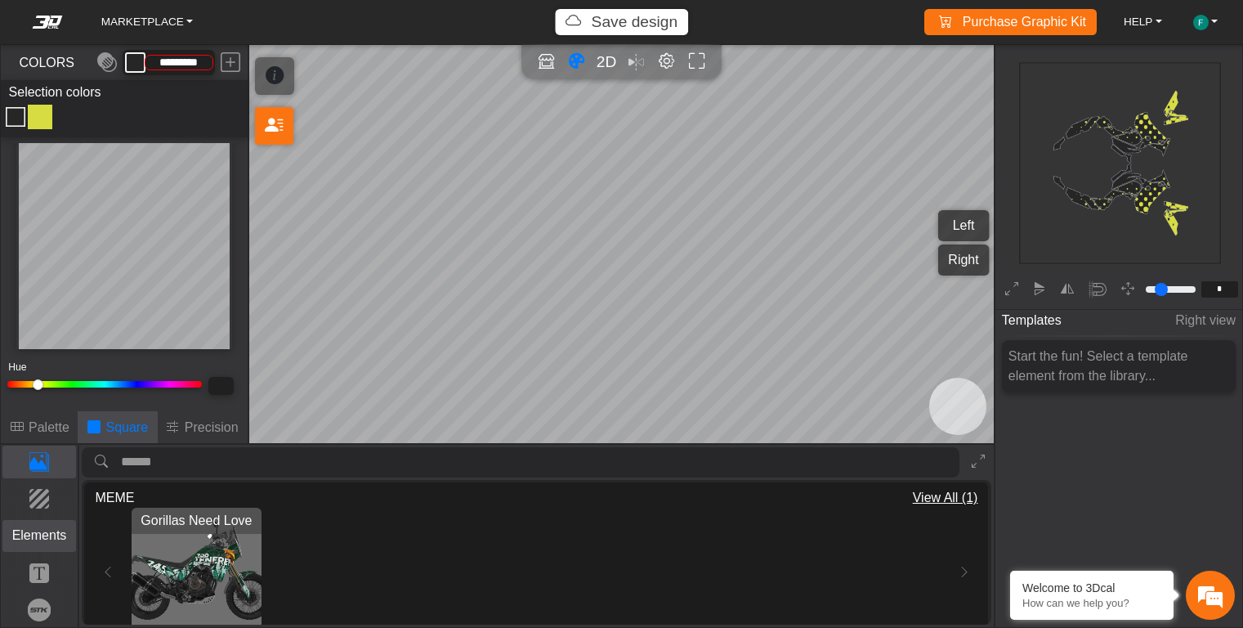
click at [53, 534] on p "Elements" at bounding box center [39, 536] width 73 height 20
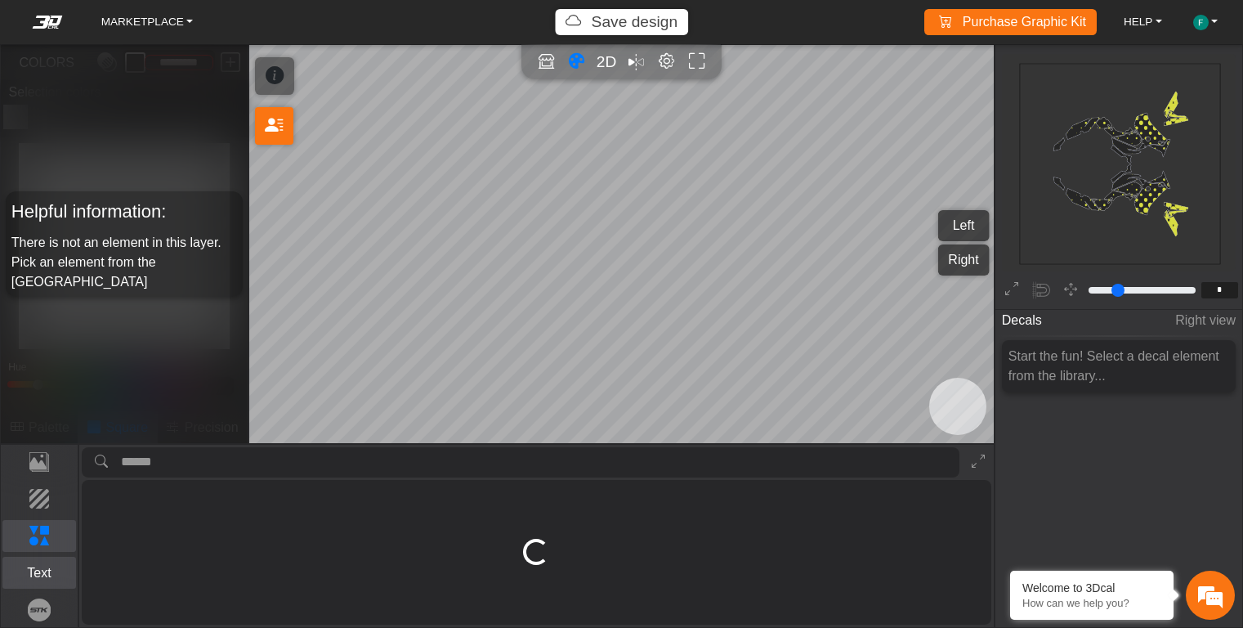
click at [52, 567] on p "Text" at bounding box center [39, 573] width 73 height 20
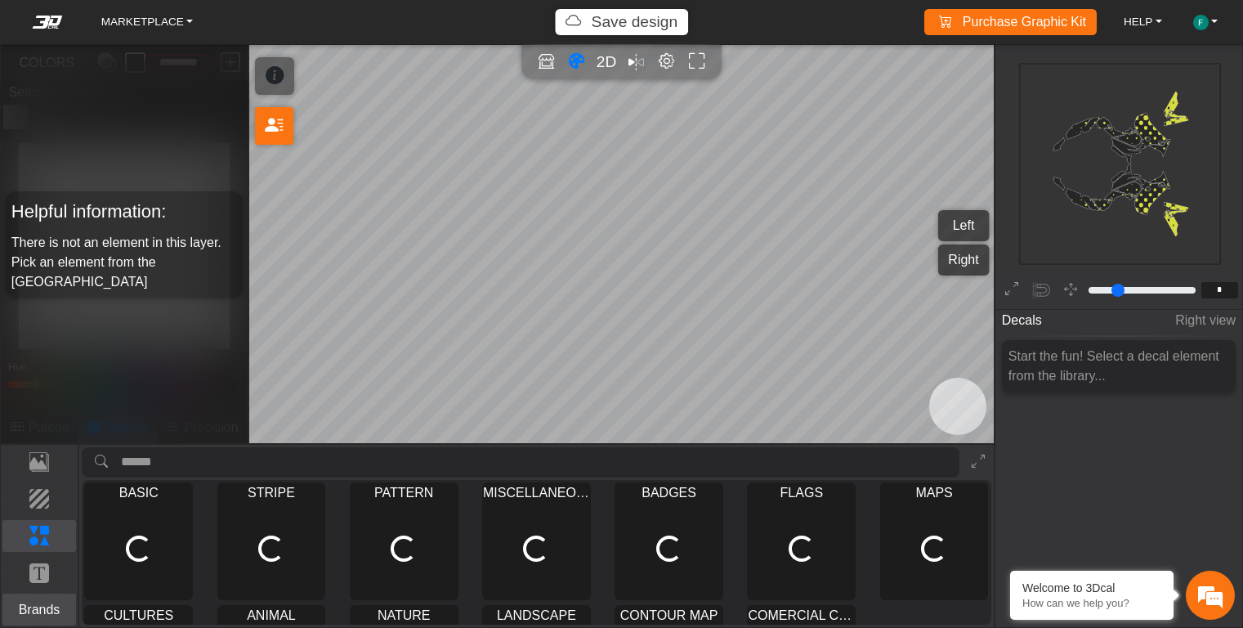
click at [48, 603] on p "Brands" at bounding box center [39, 610] width 73 height 20
